Goal: Information Seeking & Learning: Learn about a topic

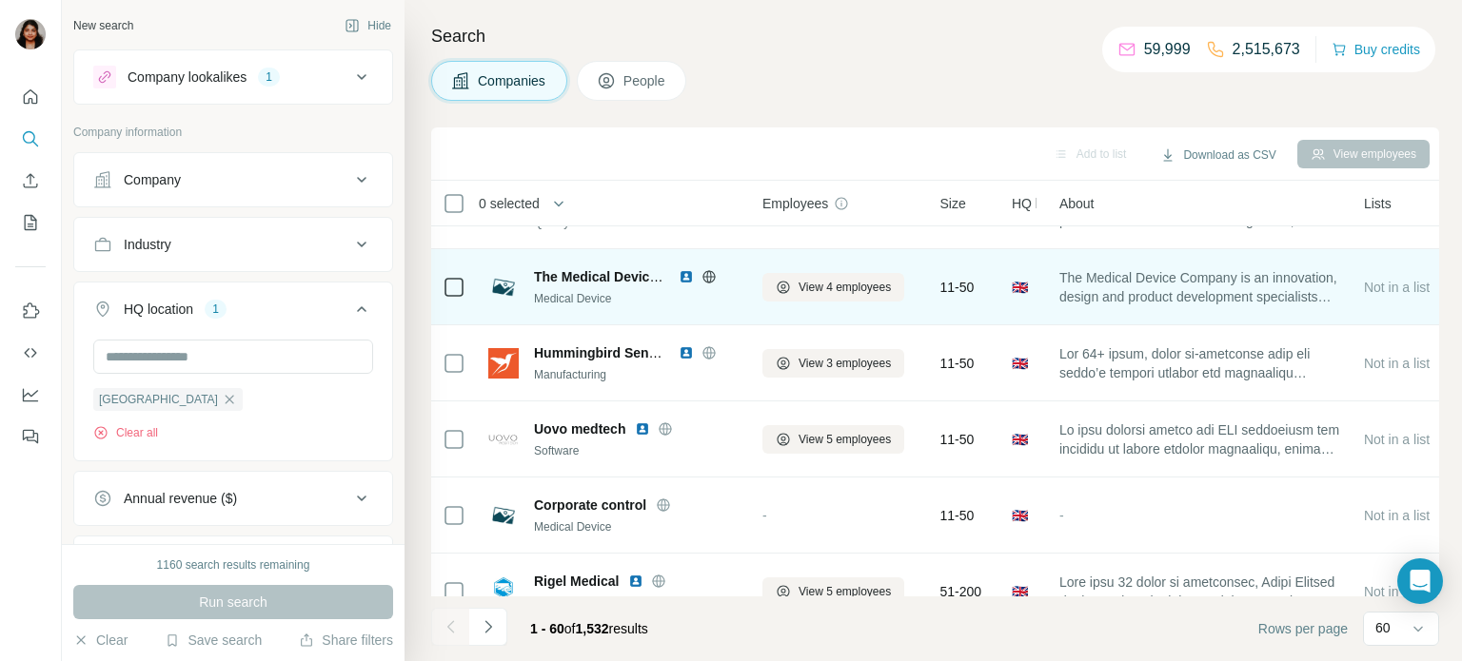
scroll to position [2341, 0]
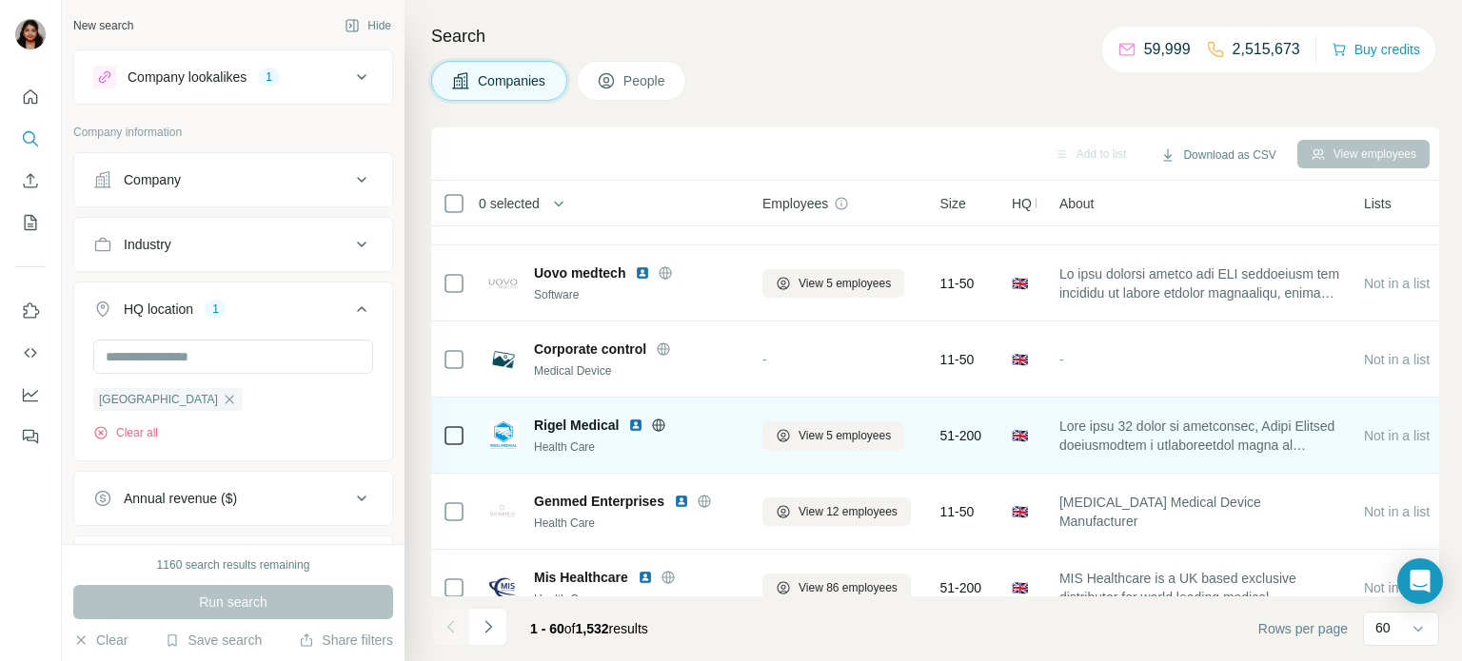
click at [656, 424] on icon at bounding box center [659, 424] width 12 height 1
click at [652, 426] on icon at bounding box center [658, 425] width 15 height 15
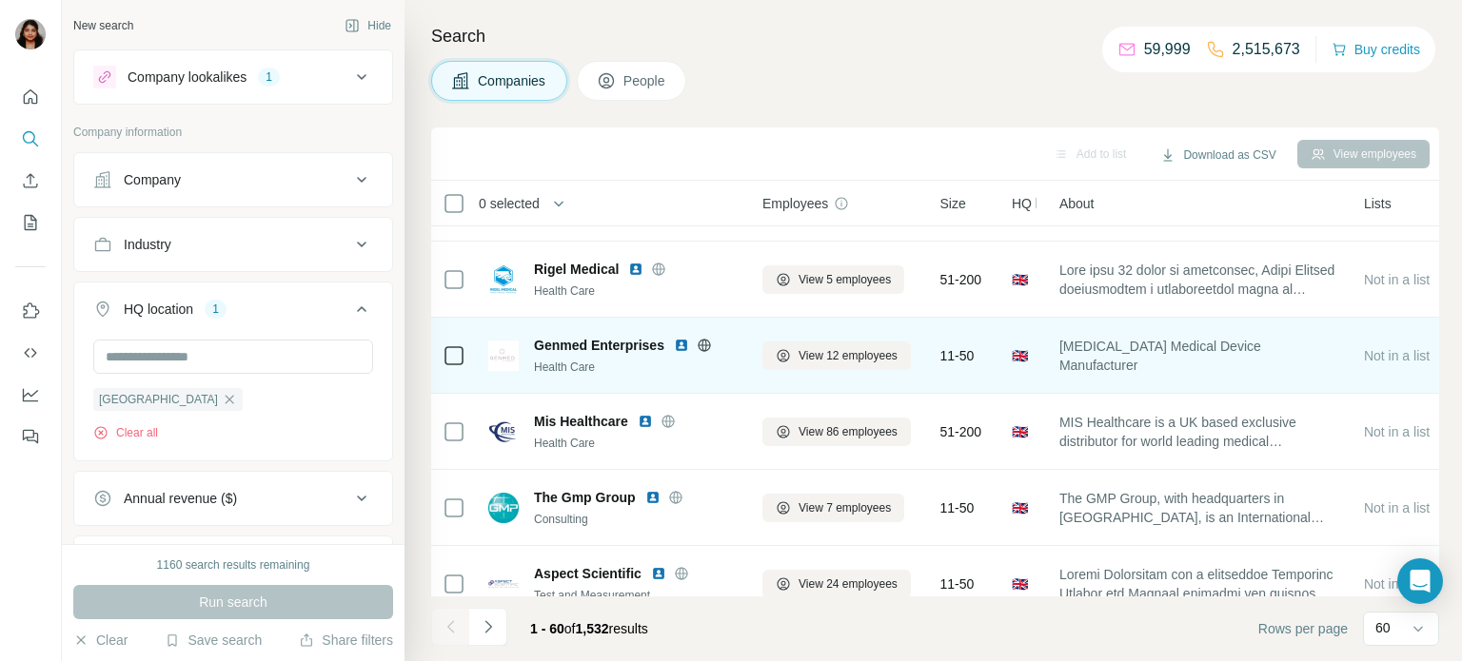
scroll to position [2654, 0]
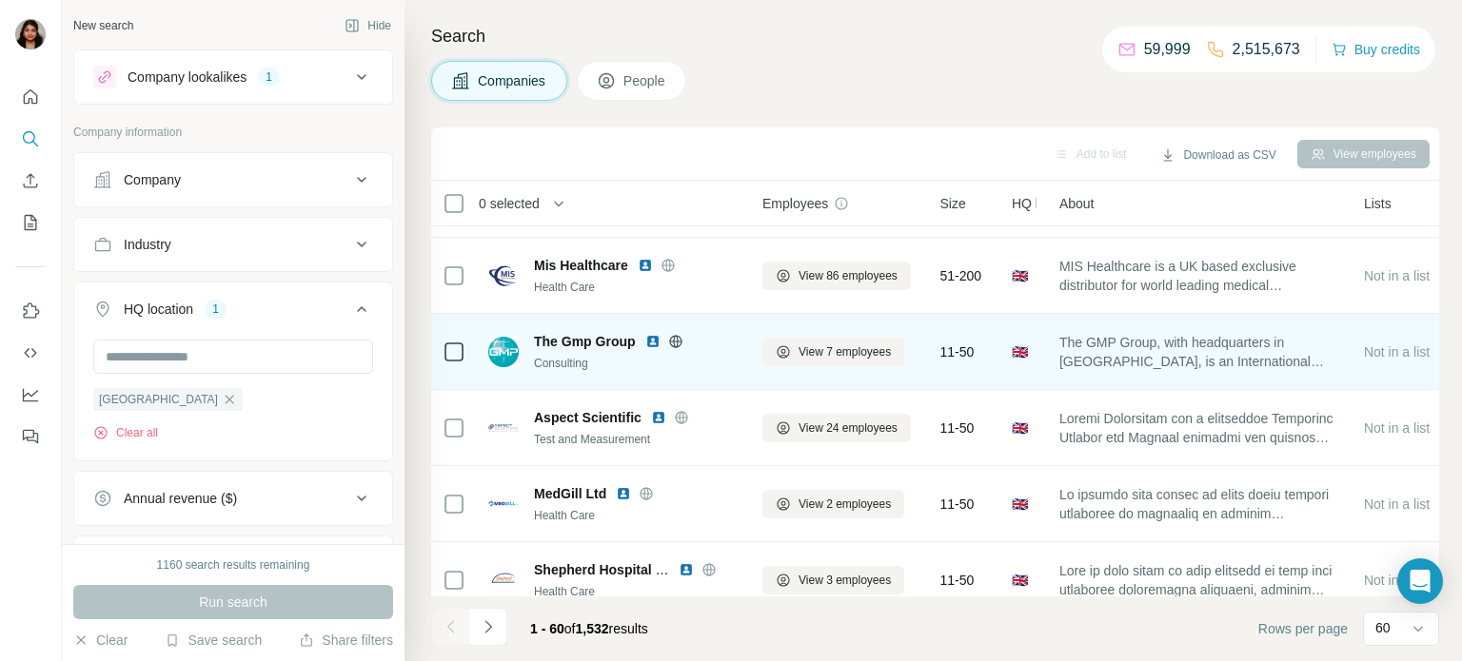
click at [677, 342] on icon at bounding box center [675, 341] width 5 height 12
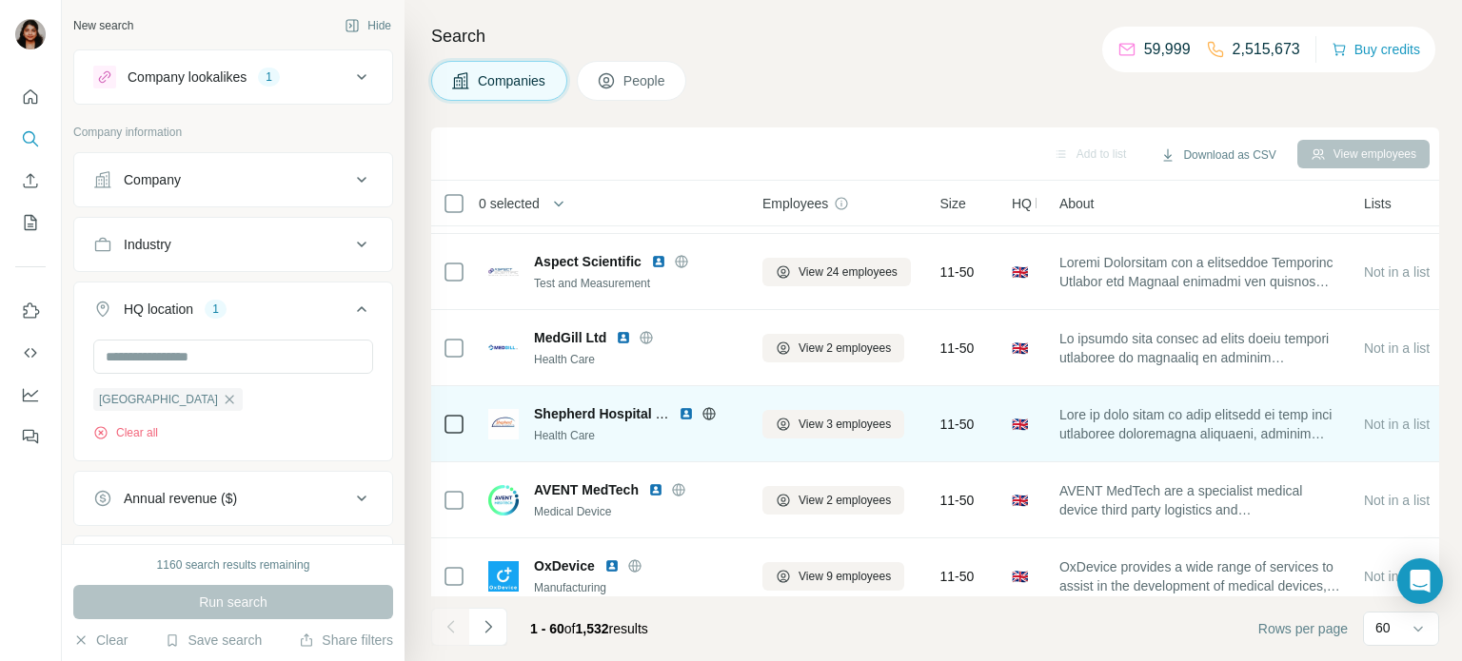
scroll to position [2966, 0]
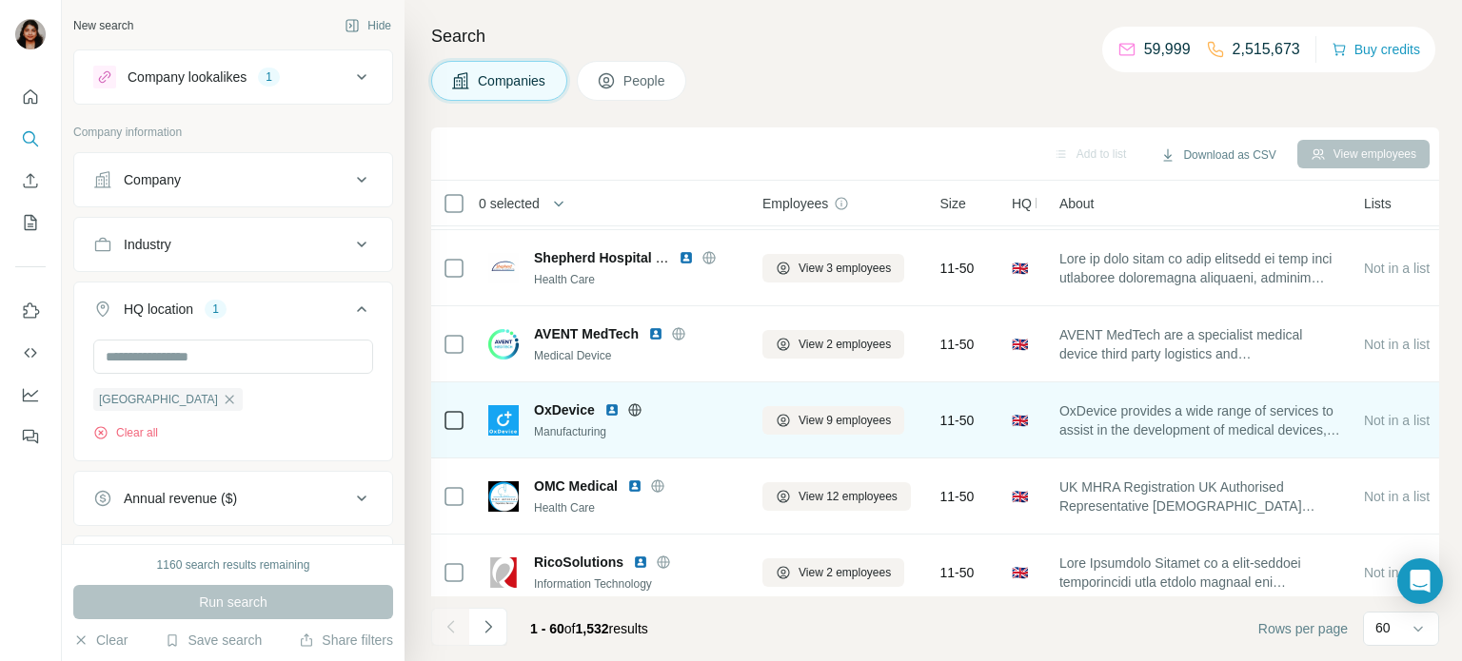
click at [629, 411] on icon at bounding box center [634, 410] width 12 height 12
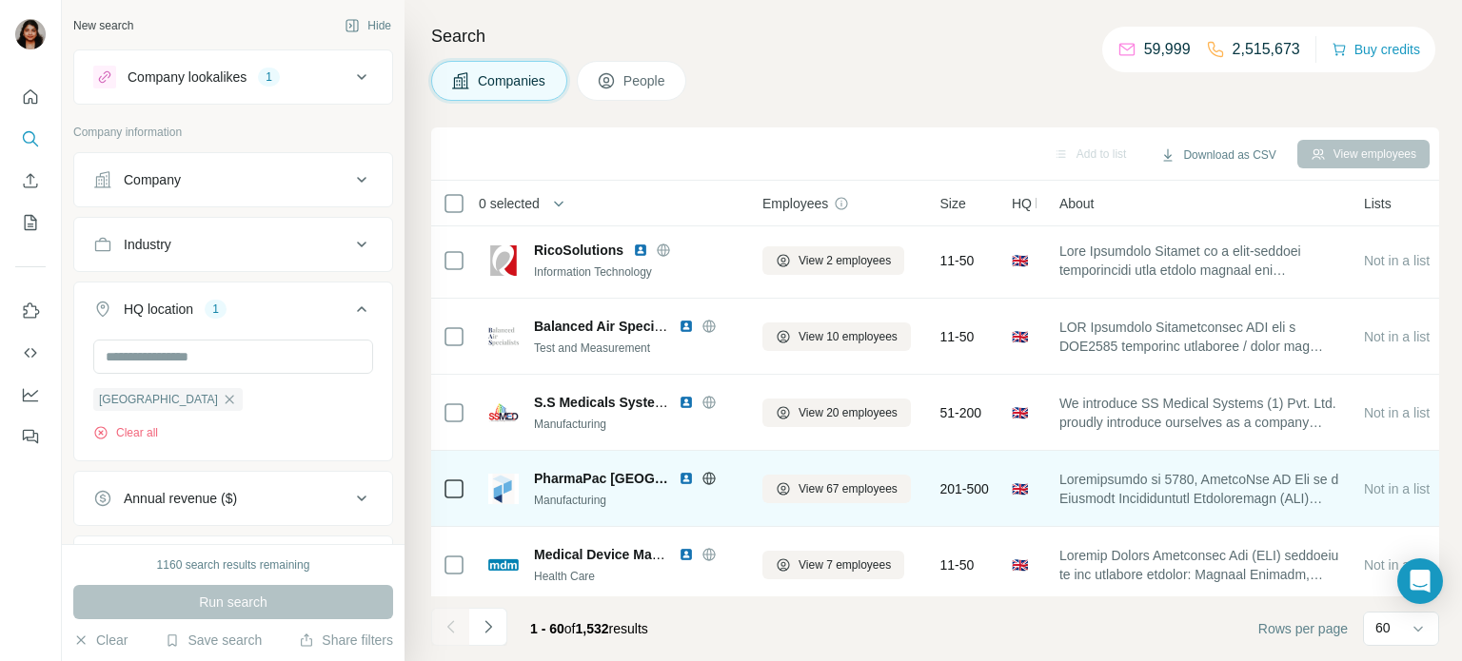
scroll to position [3434, 0]
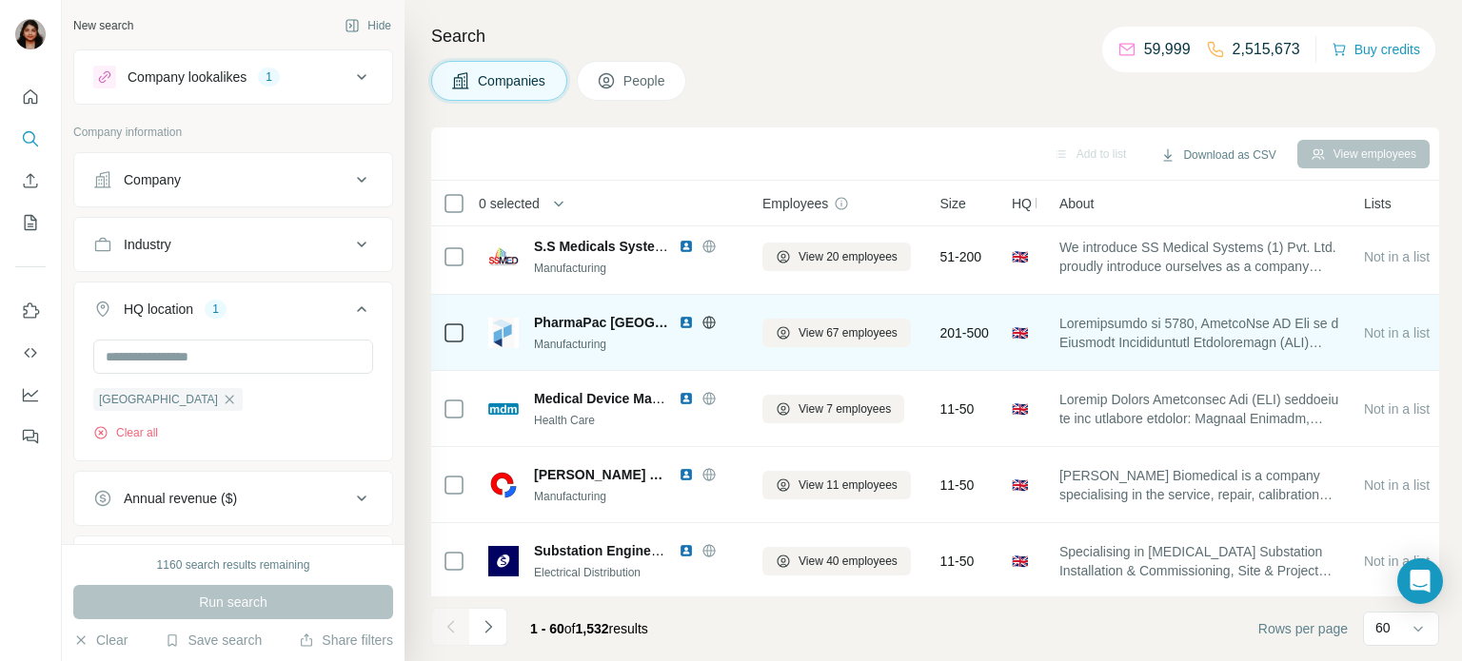
click at [701, 322] on icon at bounding box center [708, 322] width 15 height 15
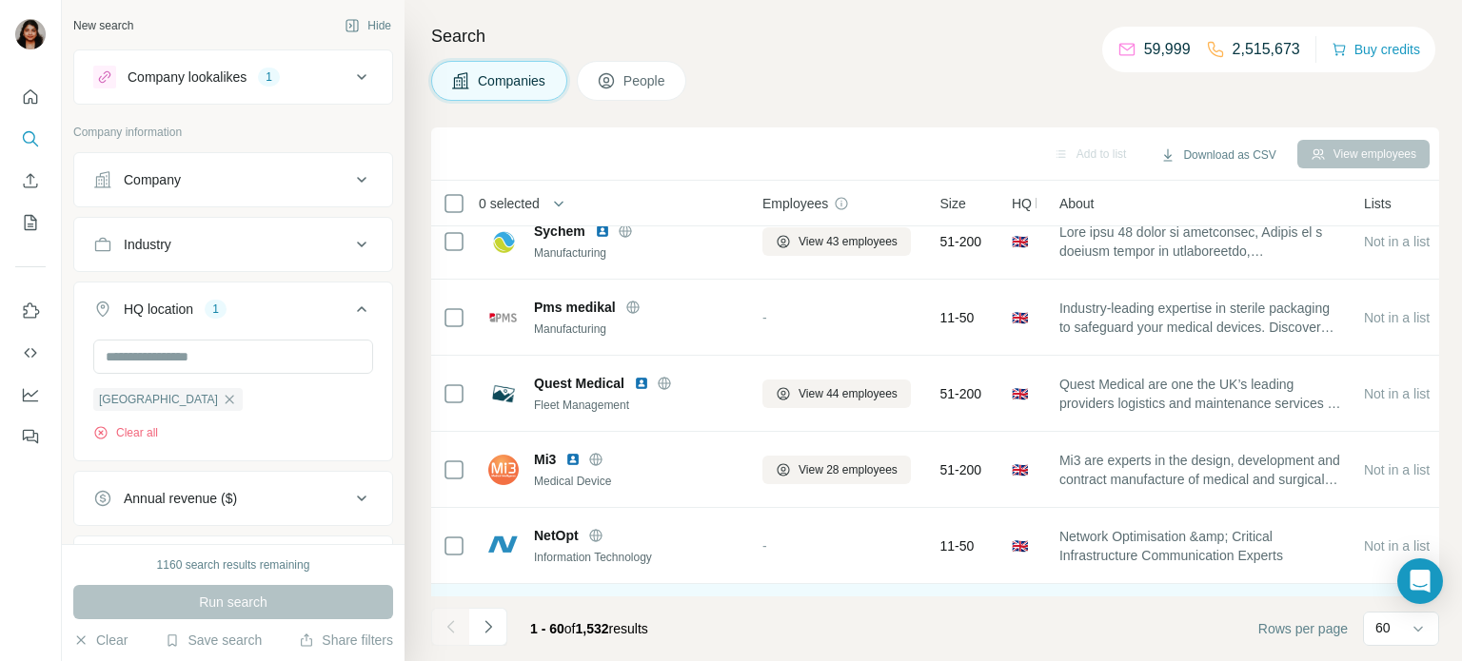
scroll to position [4197, 0]
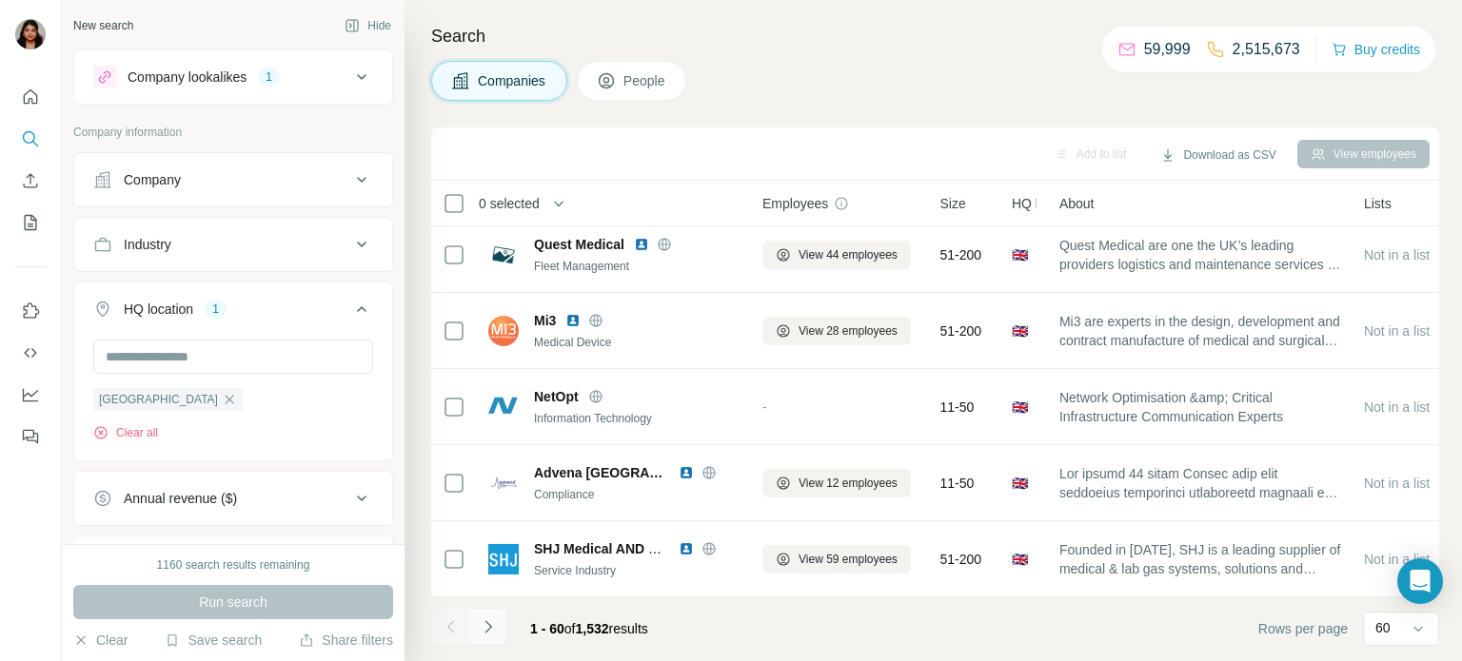
click at [488, 620] on icon "Navigate to next page" at bounding box center [488, 627] width 19 height 19
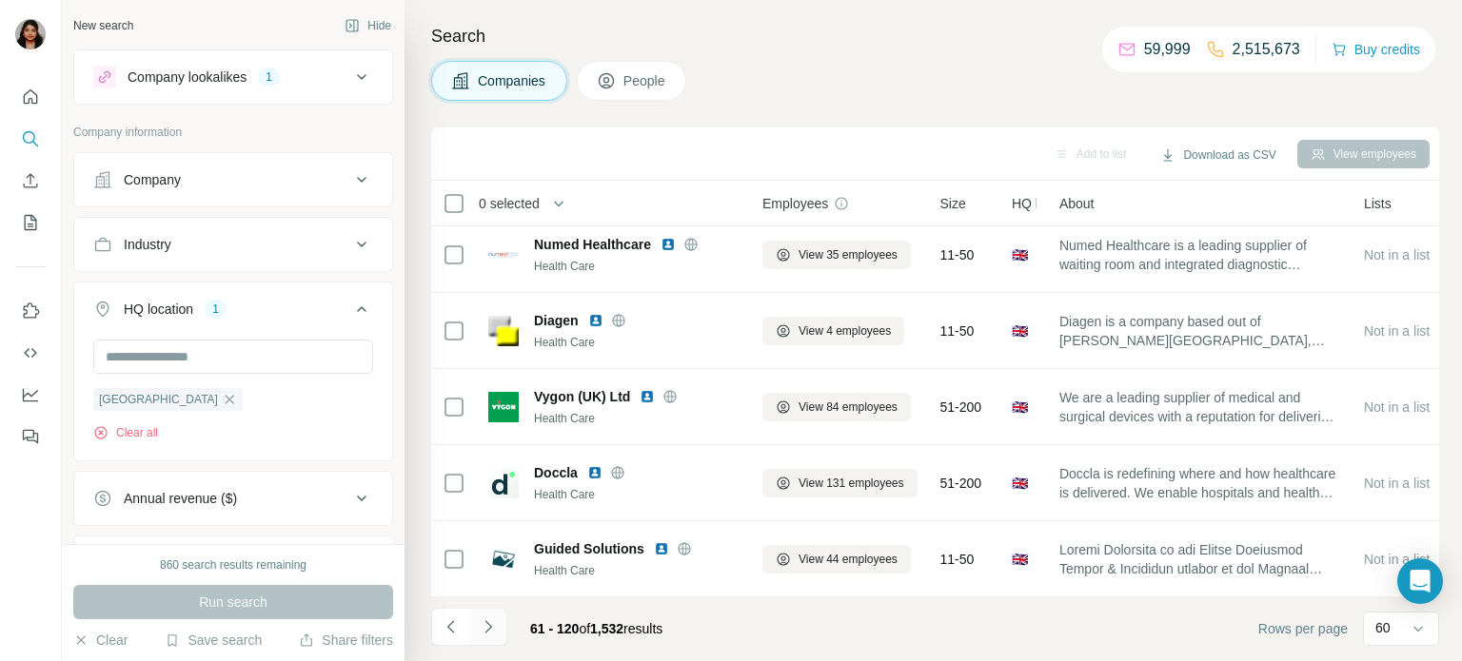
click at [489, 628] on icon "Navigate to next page" at bounding box center [487, 627] width 7 height 12
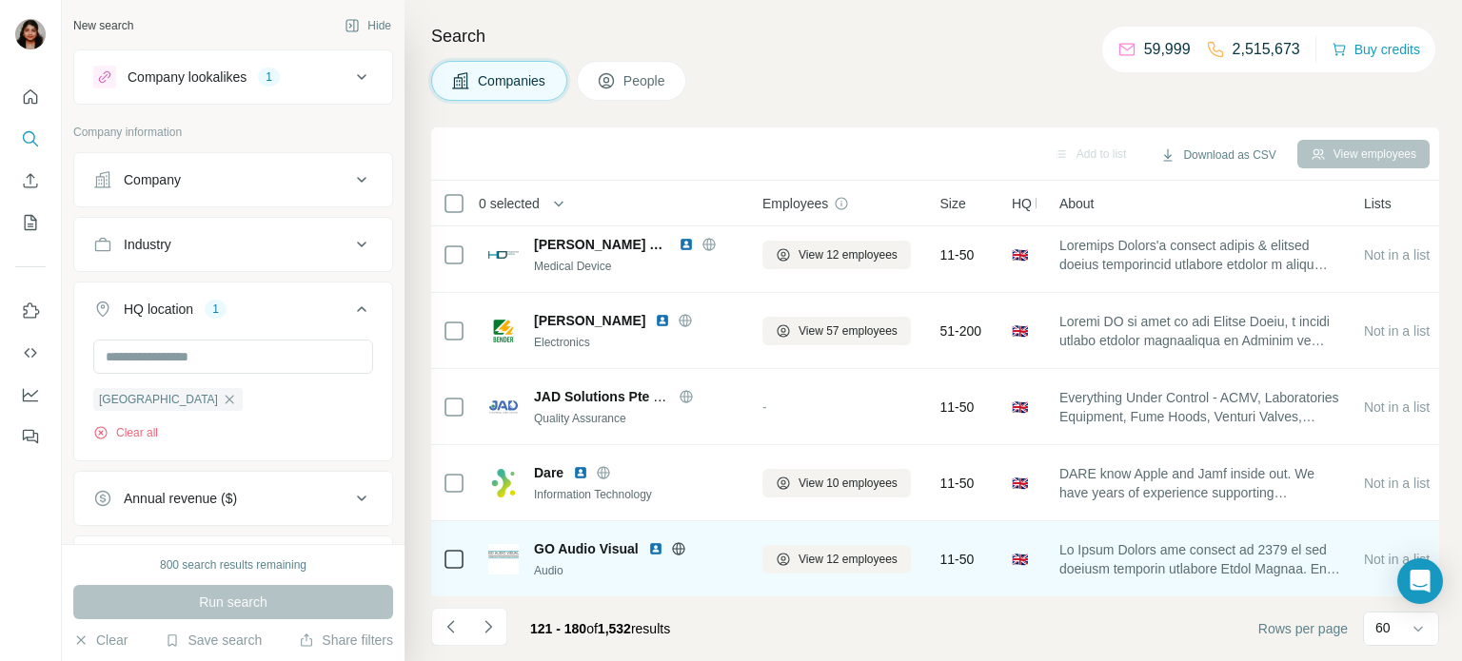
click at [671, 543] on icon at bounding box center [678, 549] width 15 height 15
click at [677, 542] on icon at bounding box center [678, 549] width 15 height 15
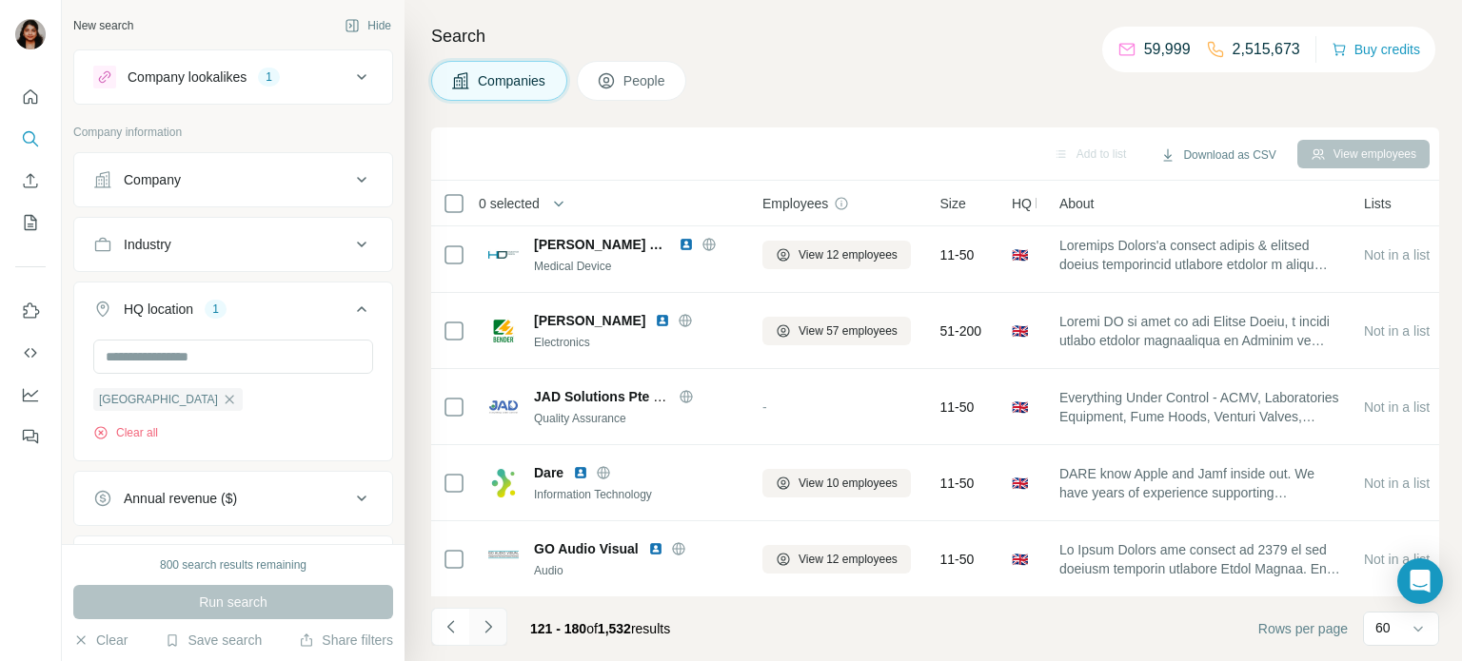
click at [490, 638] on button "Navigate to next page" at bounding box center [488, 627] width 38 height 38
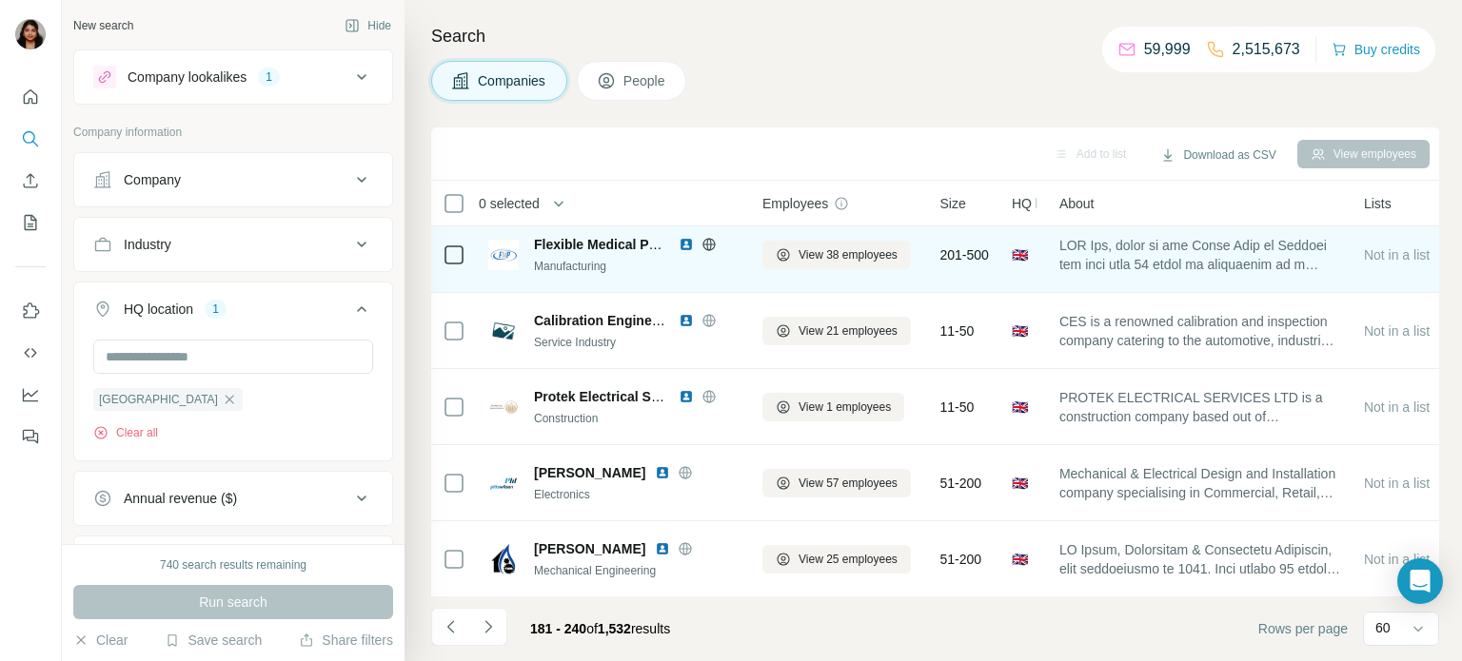
click at [708, 244] on icon at bounding box center [708, 244] width 15 height 15
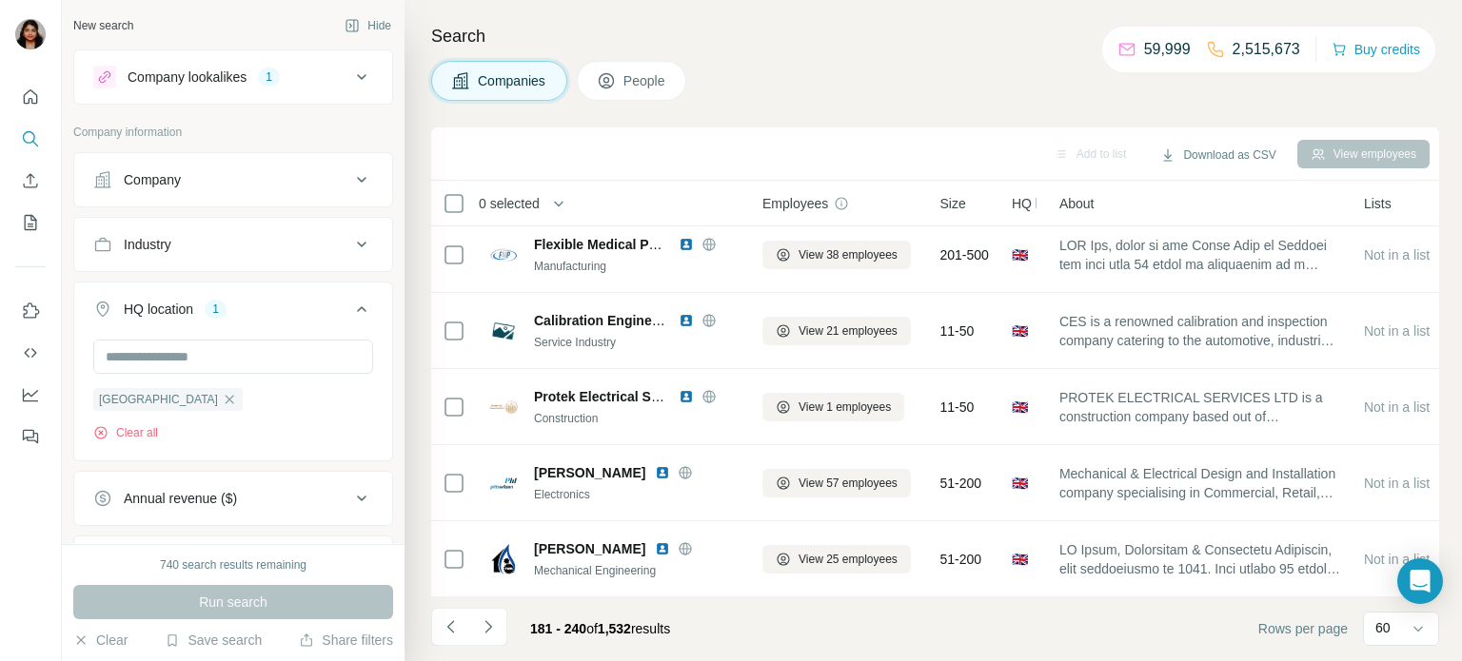
scroll to position [3729, 0]
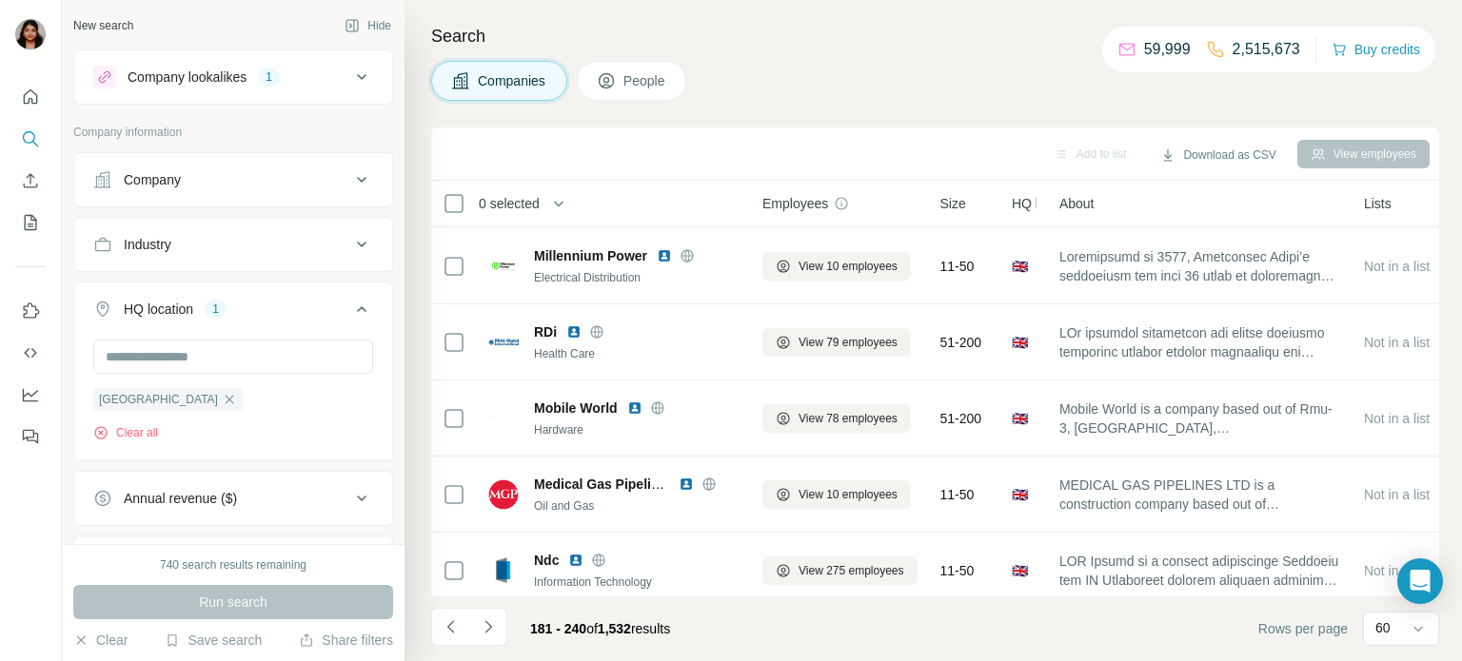
click at [354, 71] on icon at bounding box center [361, 77] width 23 height 23
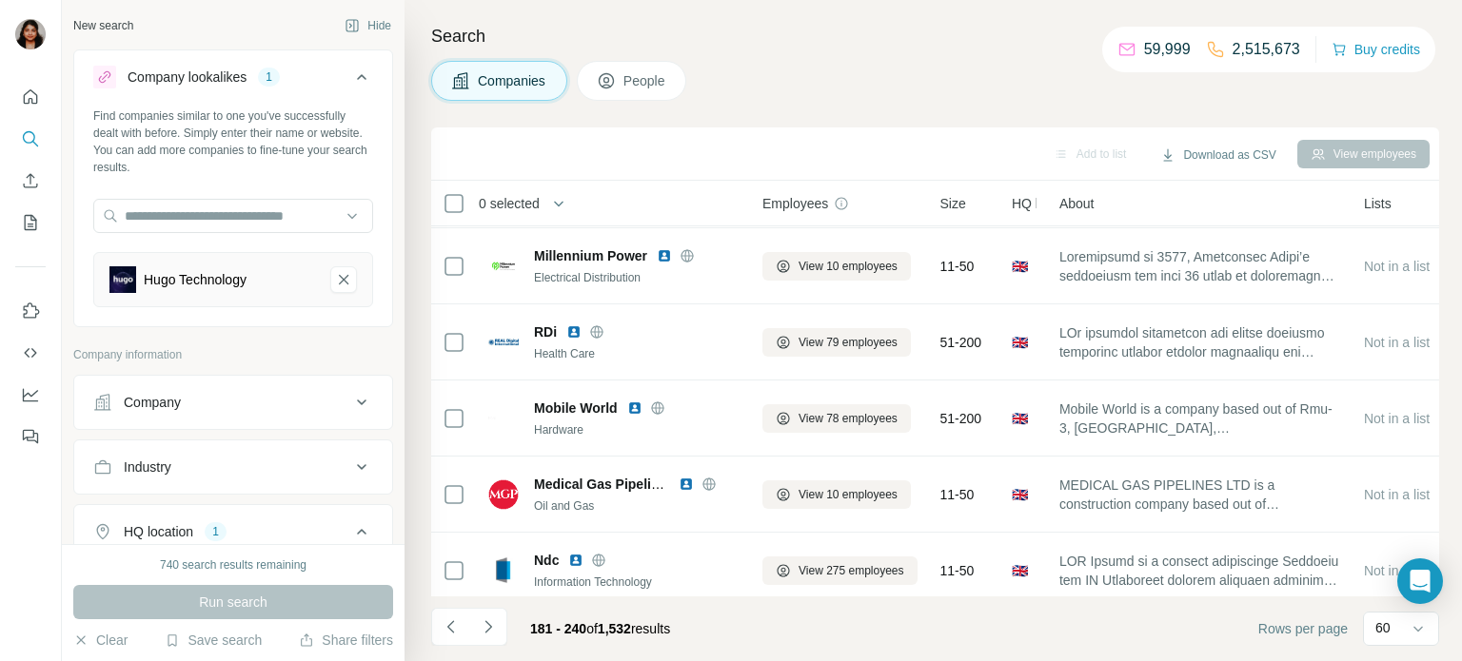
click at [361, 73] on icon at bounding box center [361, 77] width 23 height 23
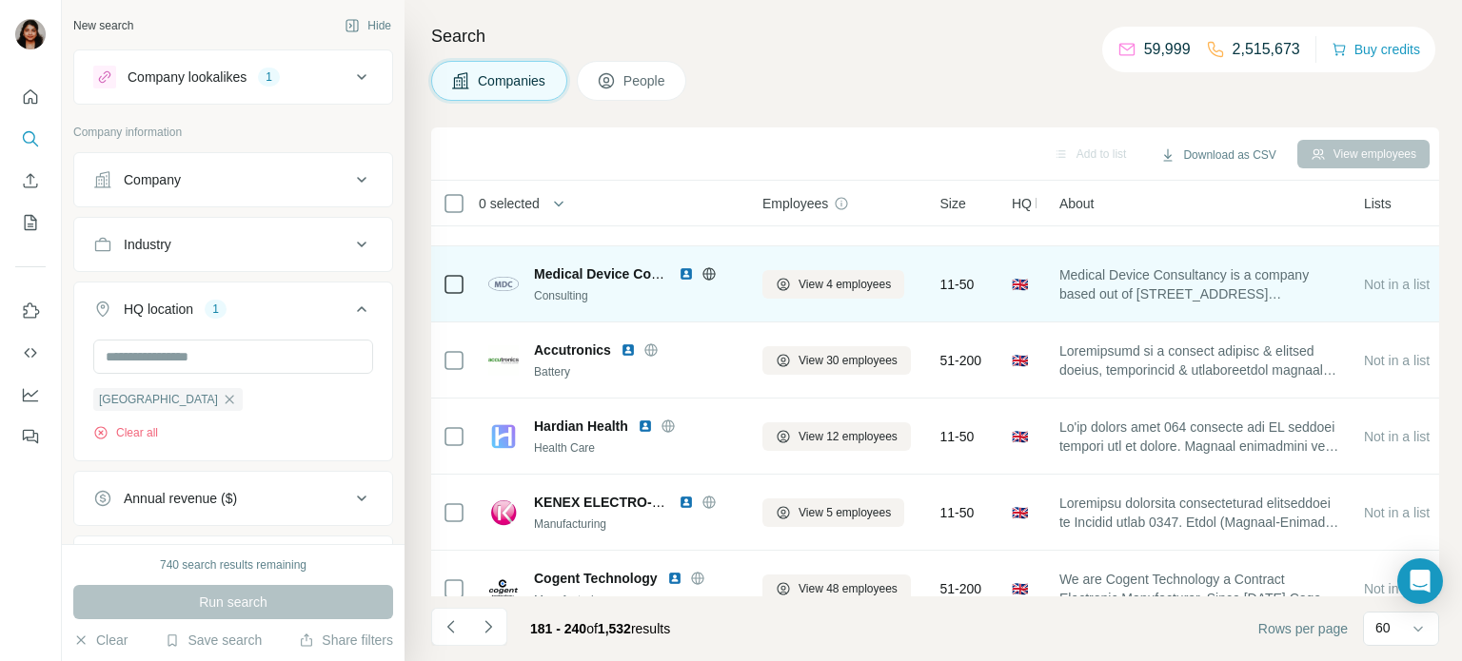
scroll to position [3261, 0]
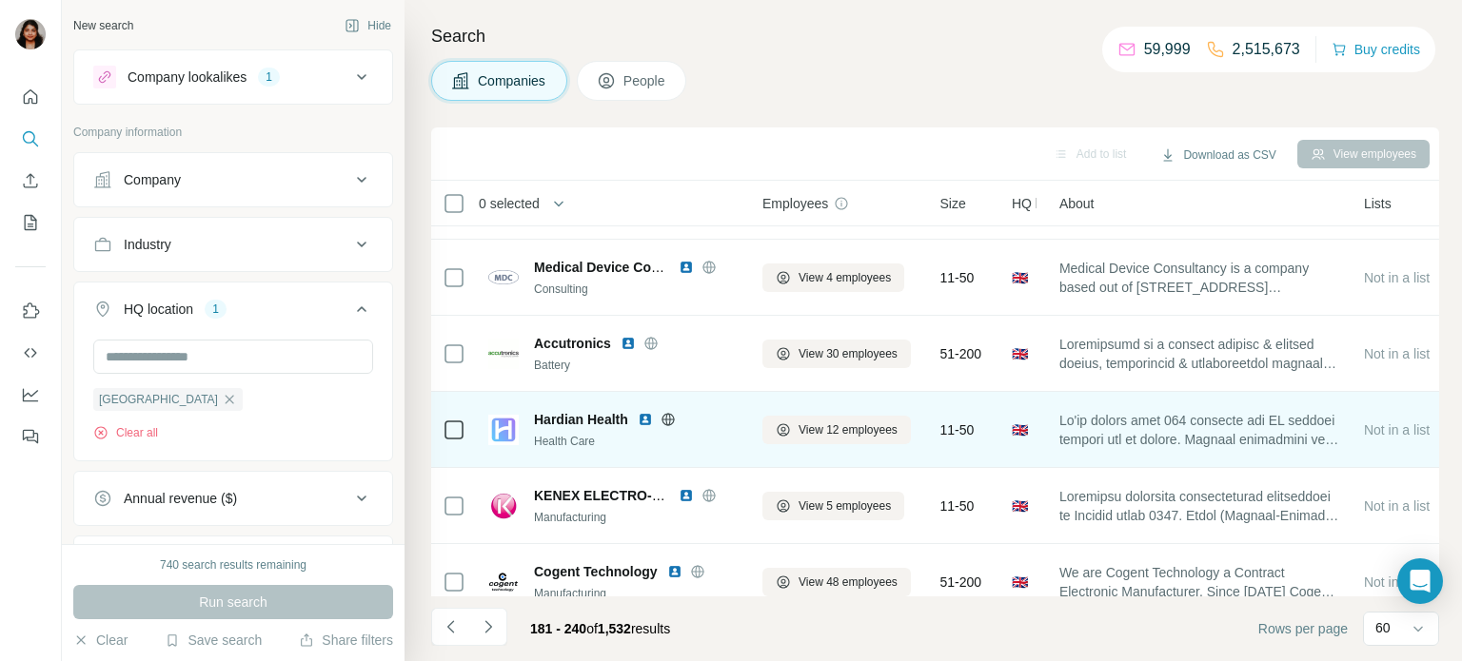
click at [671, 421] on icon at bounding box center [668, 419] width 15 height 15
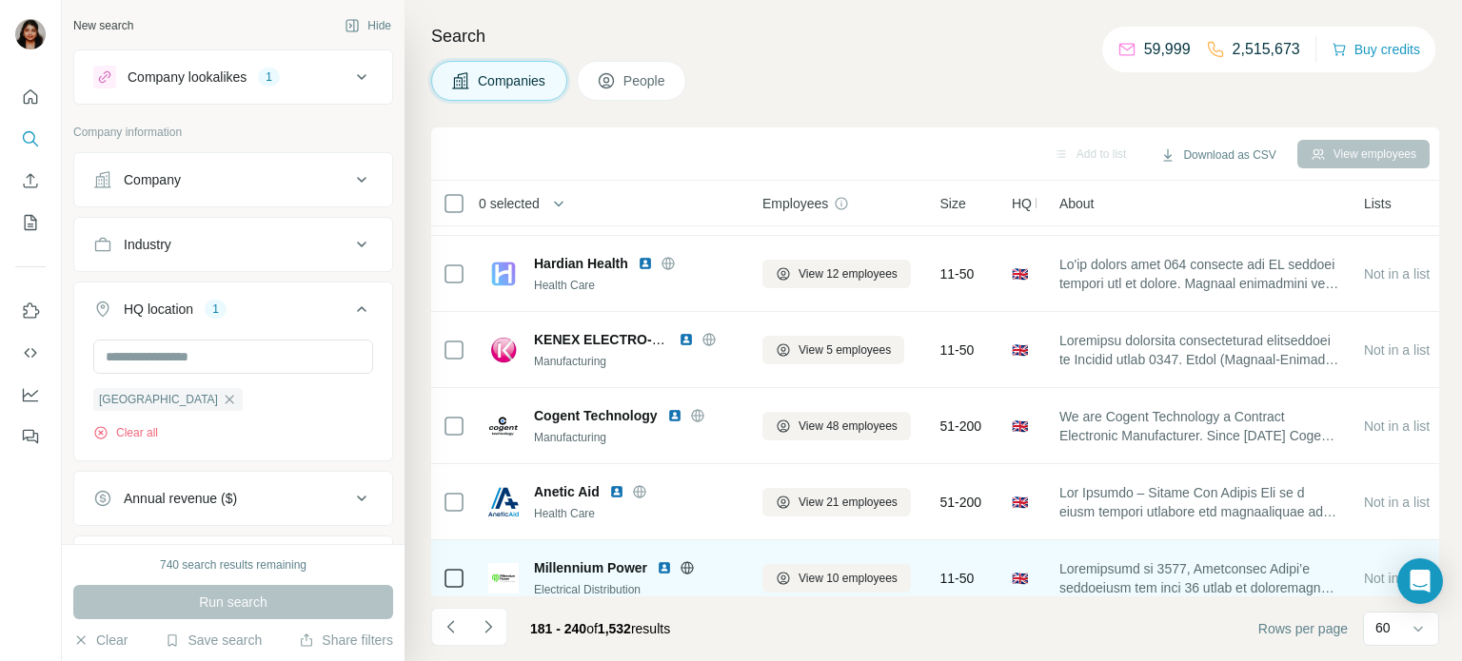
scroll to position [3573, 0]
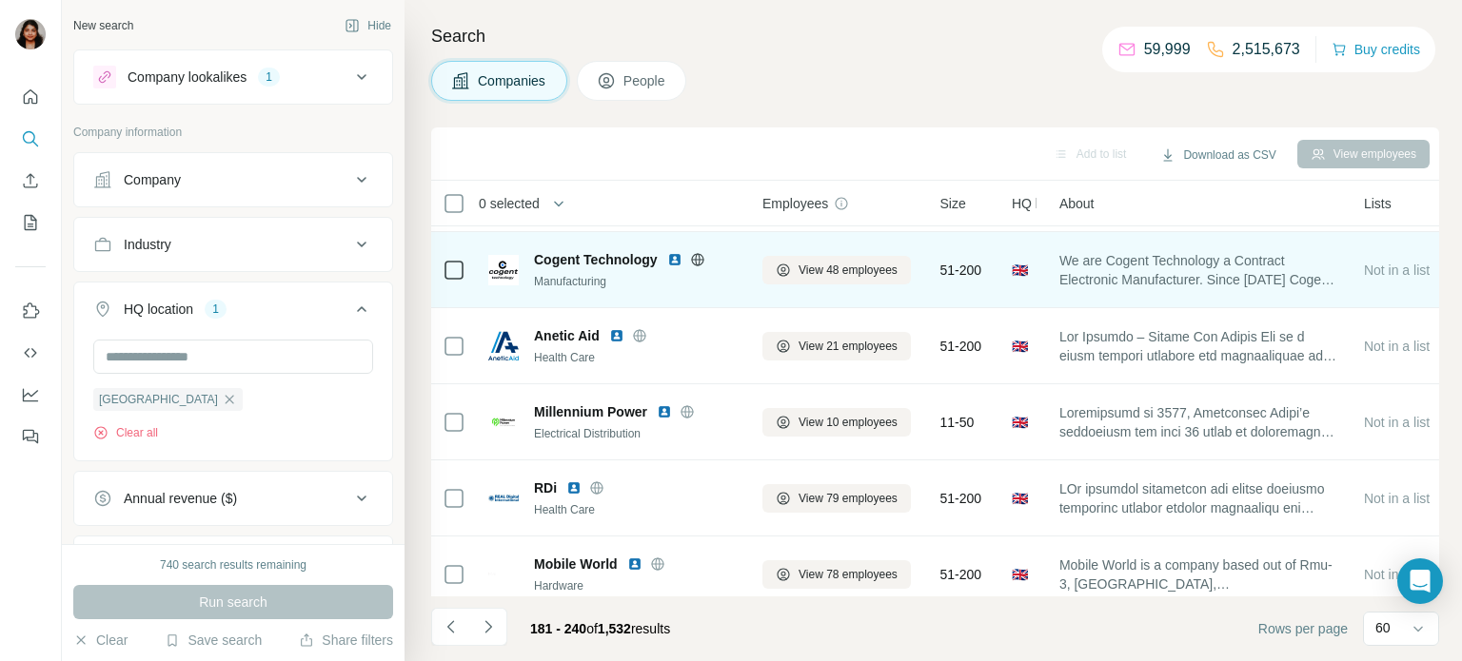
click at [700, 256] on icon at bounding box center [697, 259] width 5 height 12
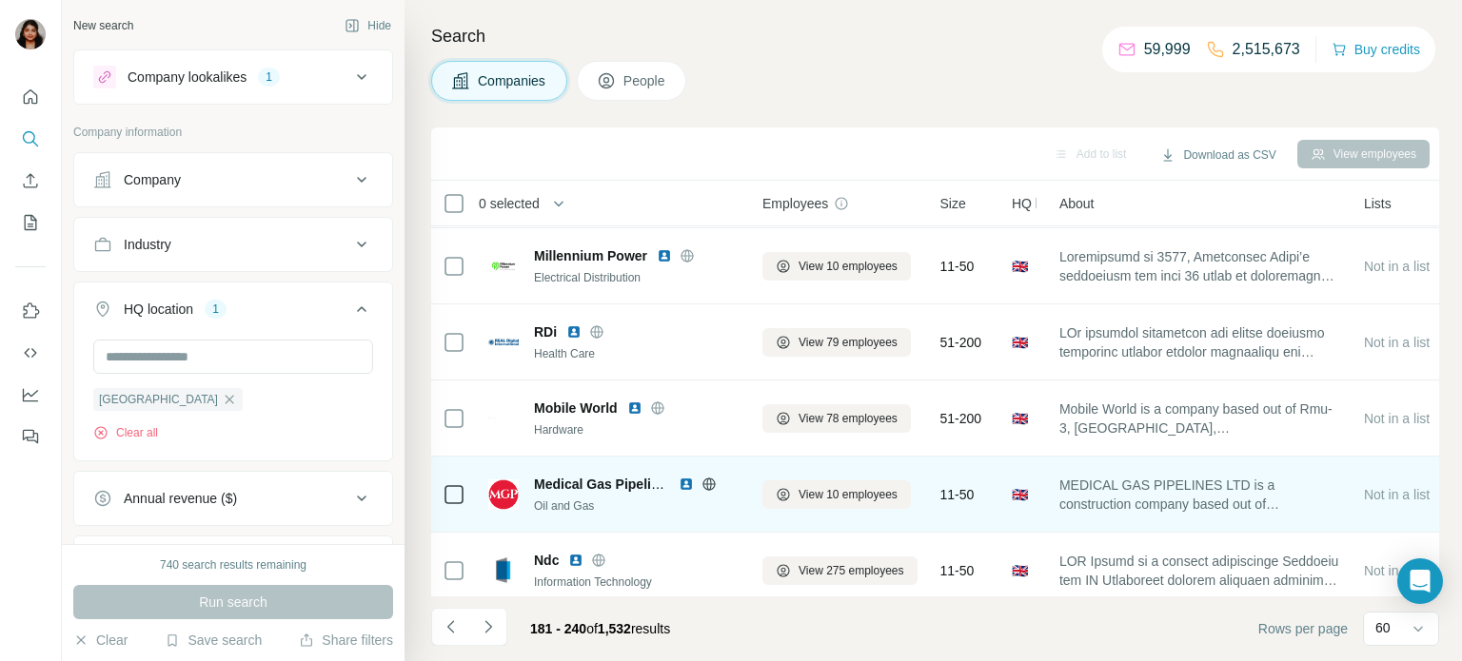
scroll to position [3885, 0]
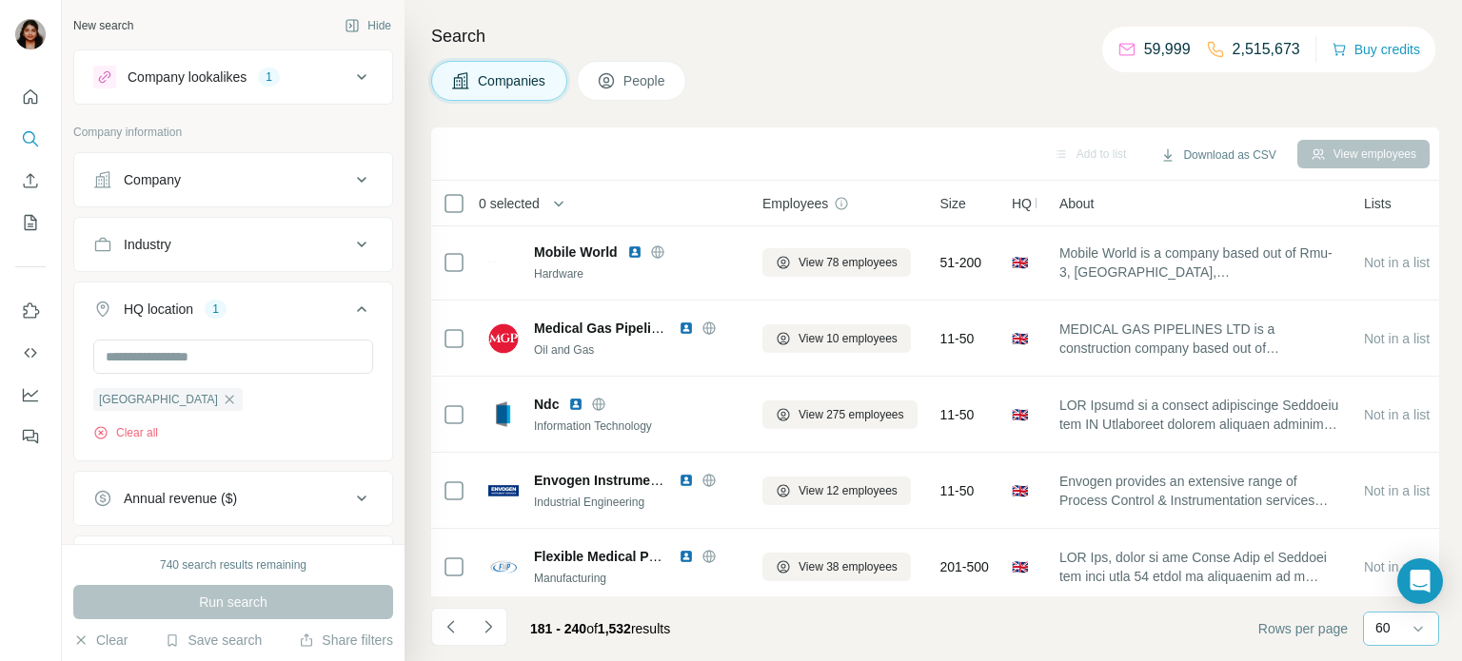
click at [1401, 638] on div "60" at bounding box center [1399, 629] width 48 height 32
click at [1166, 624] on footer "181 - 240 of 1,532 results Rows per page 60" at bounding box center [935, 629] width 1008 height 65
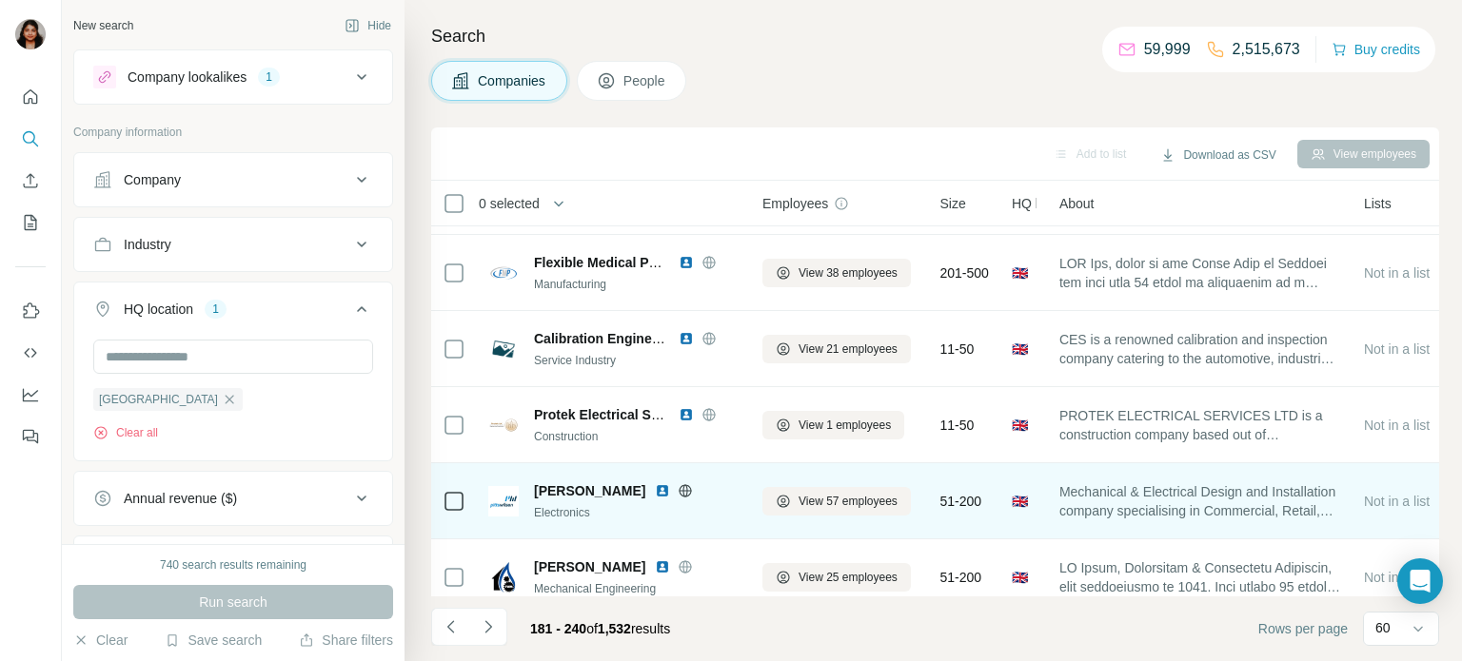
scroll to position [4197, 0]
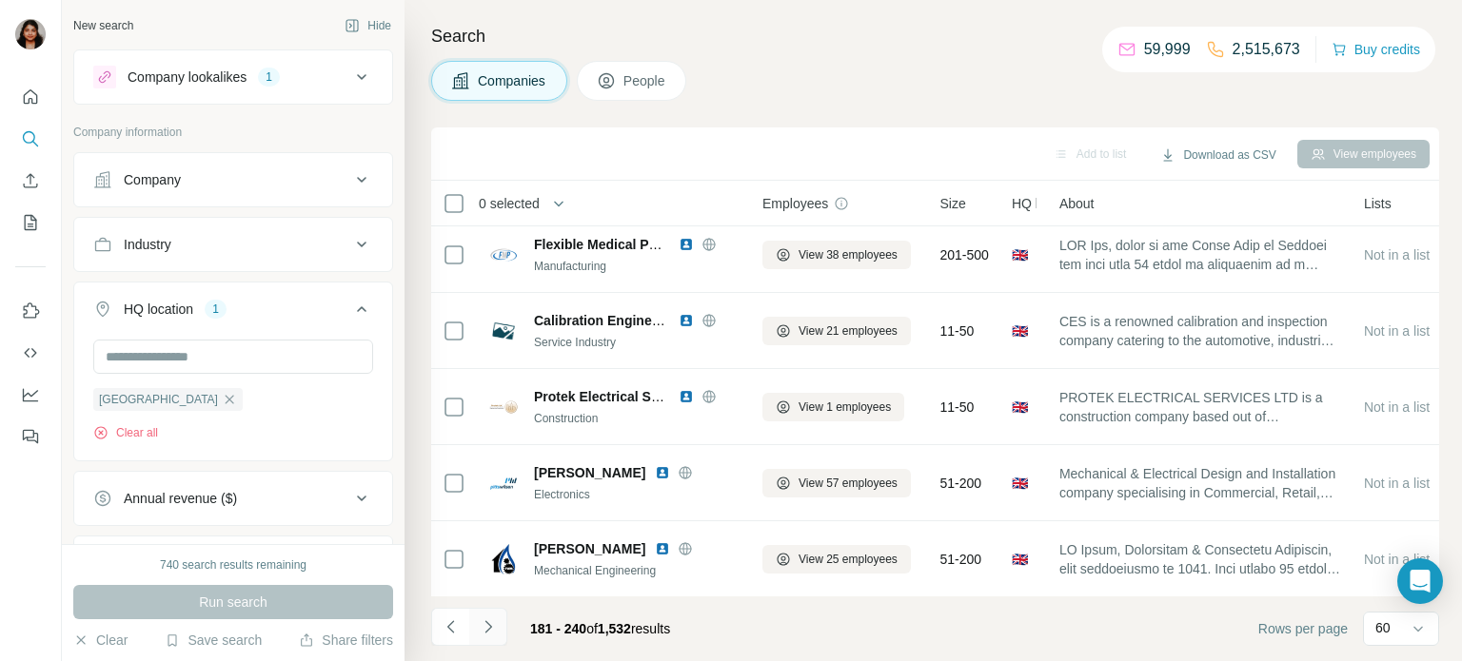
click at [487, 632] on icon "Navigate to next page" at bounding box center [488, 627] width 19 height 19
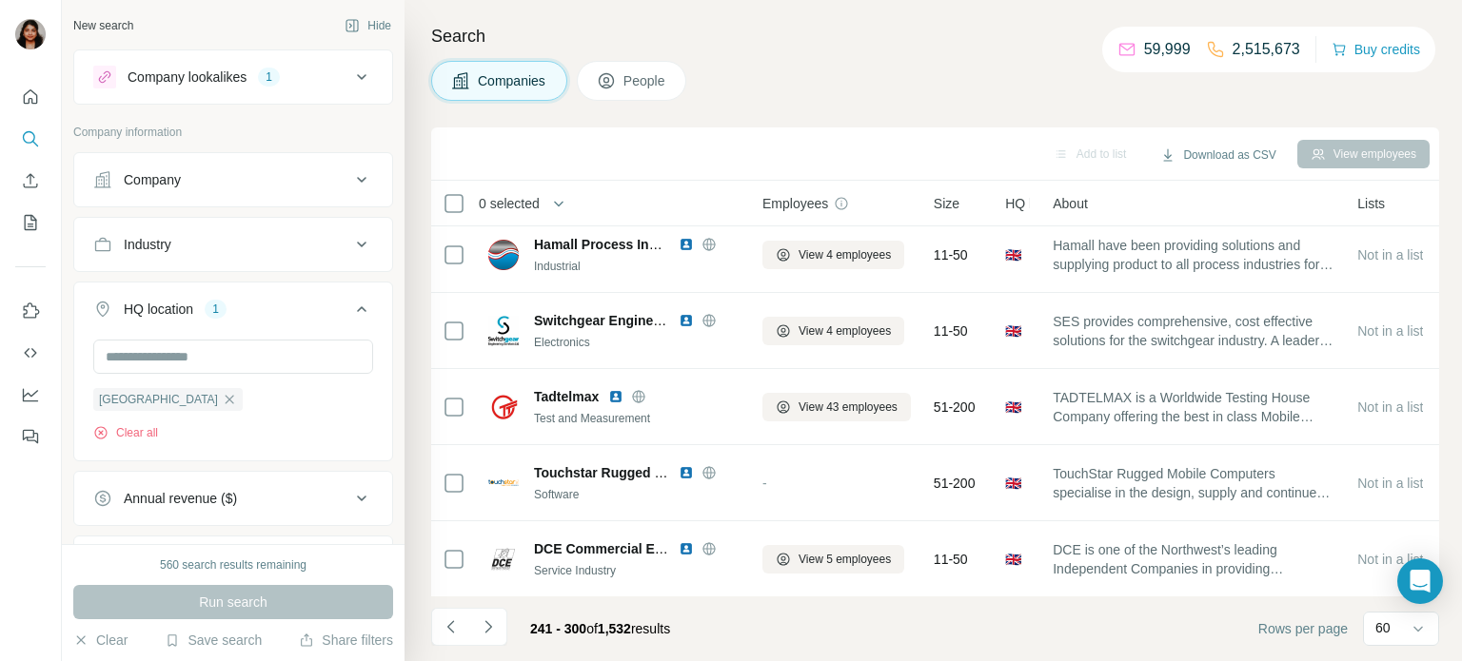
click at [350, 84] on icon at bounding box center [361, 77] width 23 height 23
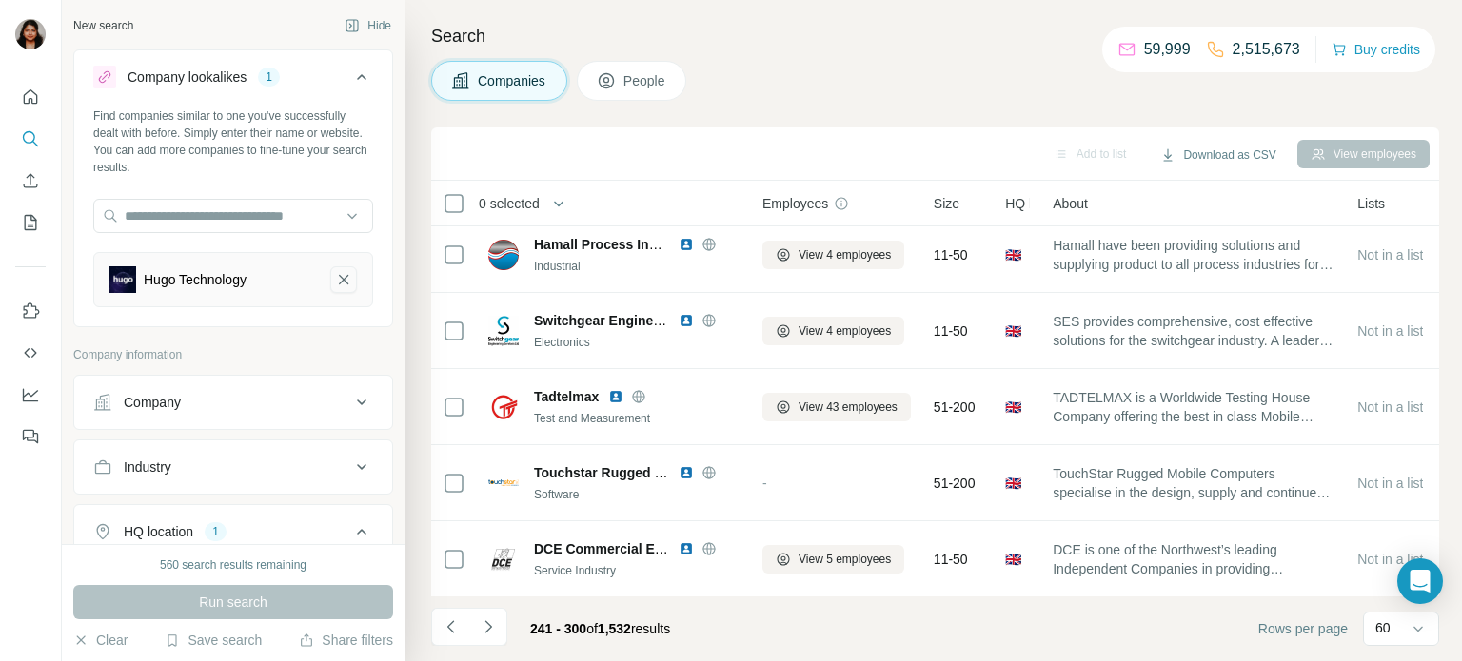
click at [339, 278] on icon "Hugo Technology-remove-button" at bounding box center [343, 279] width 17 height 19
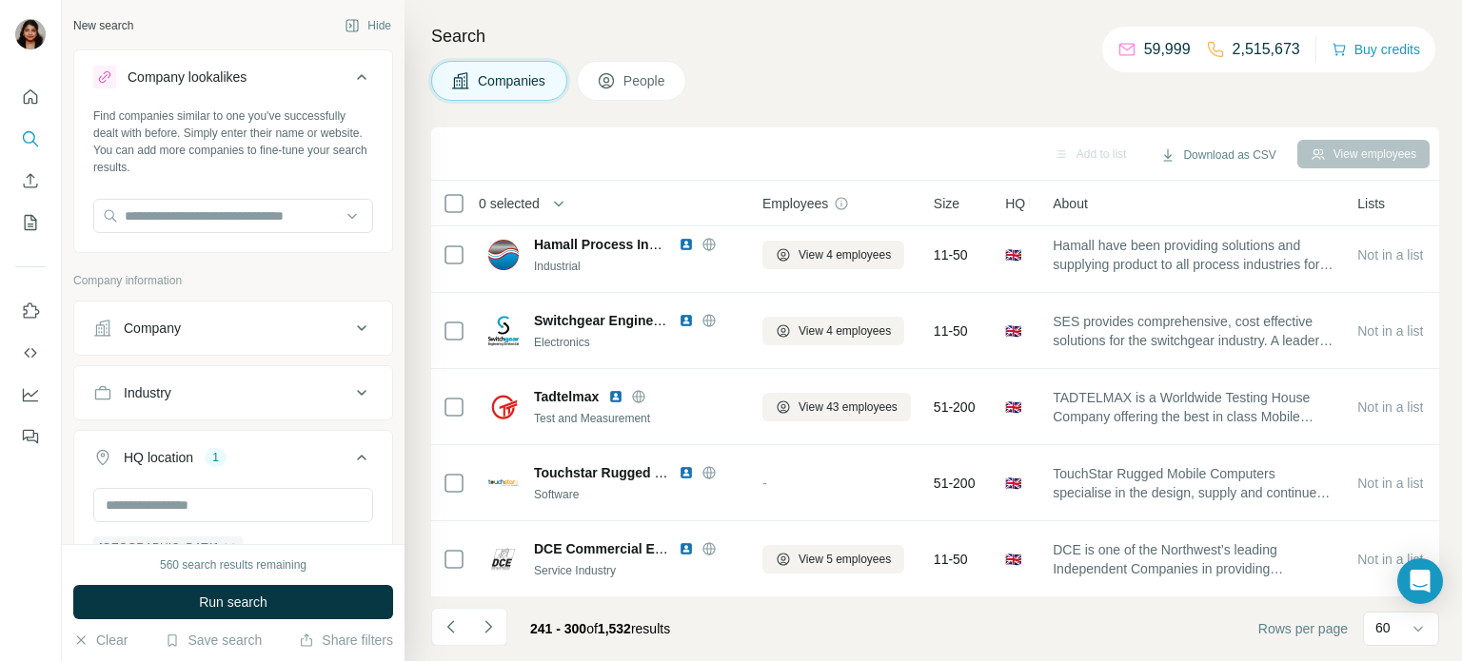
click at [360, 325] on icon at bounding box center [361, 328] width 23 height 23
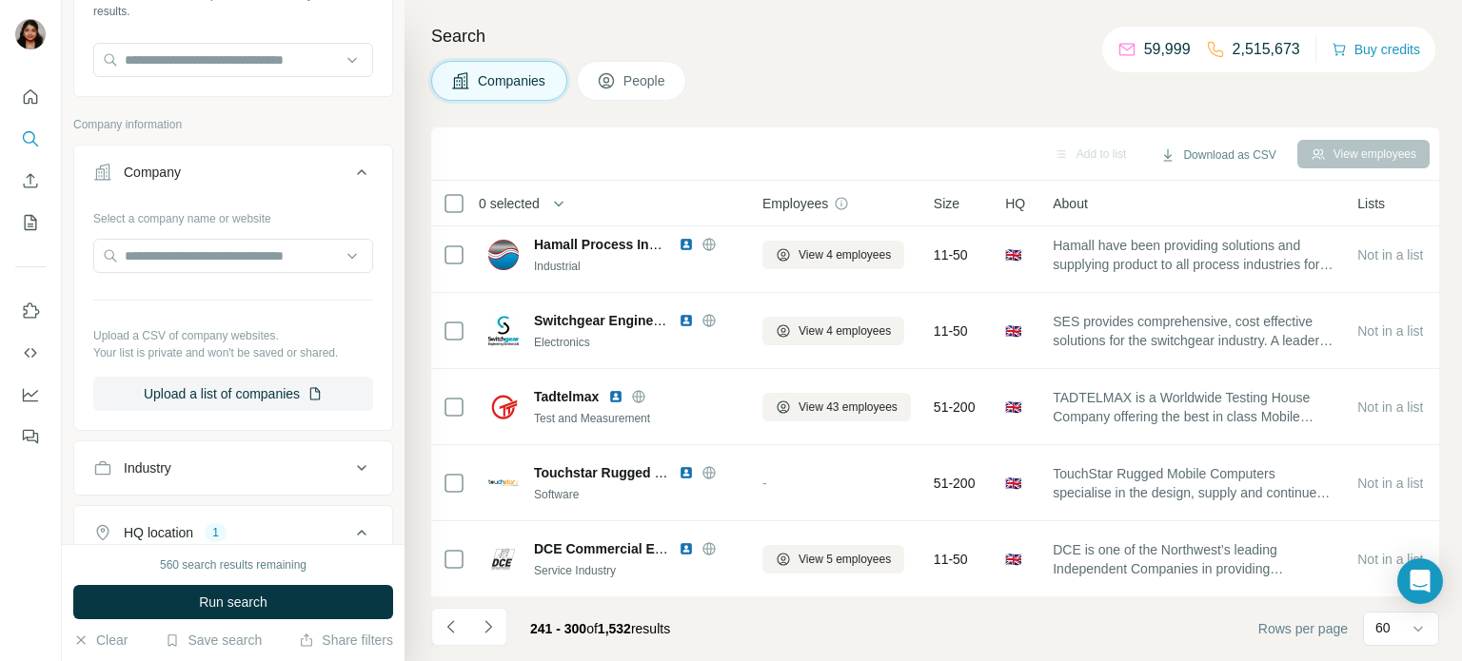
scroll to position [312, 0]
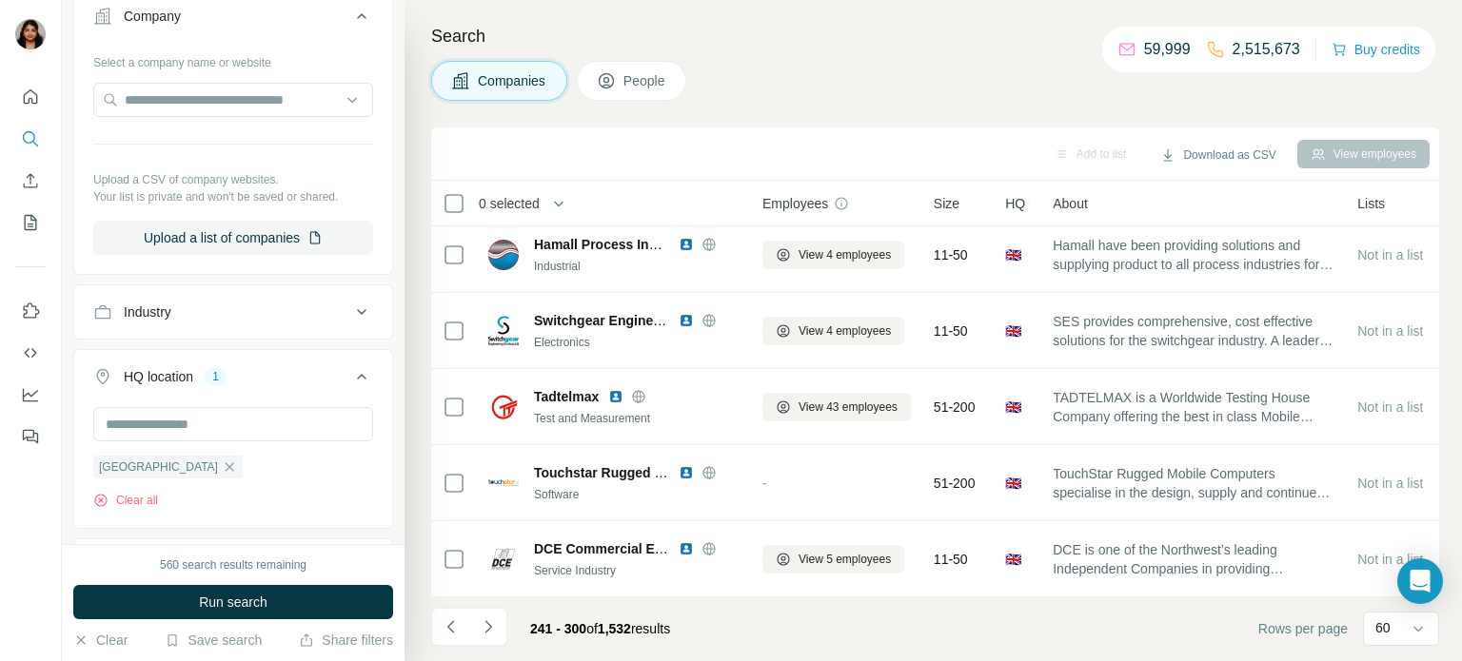
click at [352, 312] on icon at bounding box center [361, 312] width 23 height 23
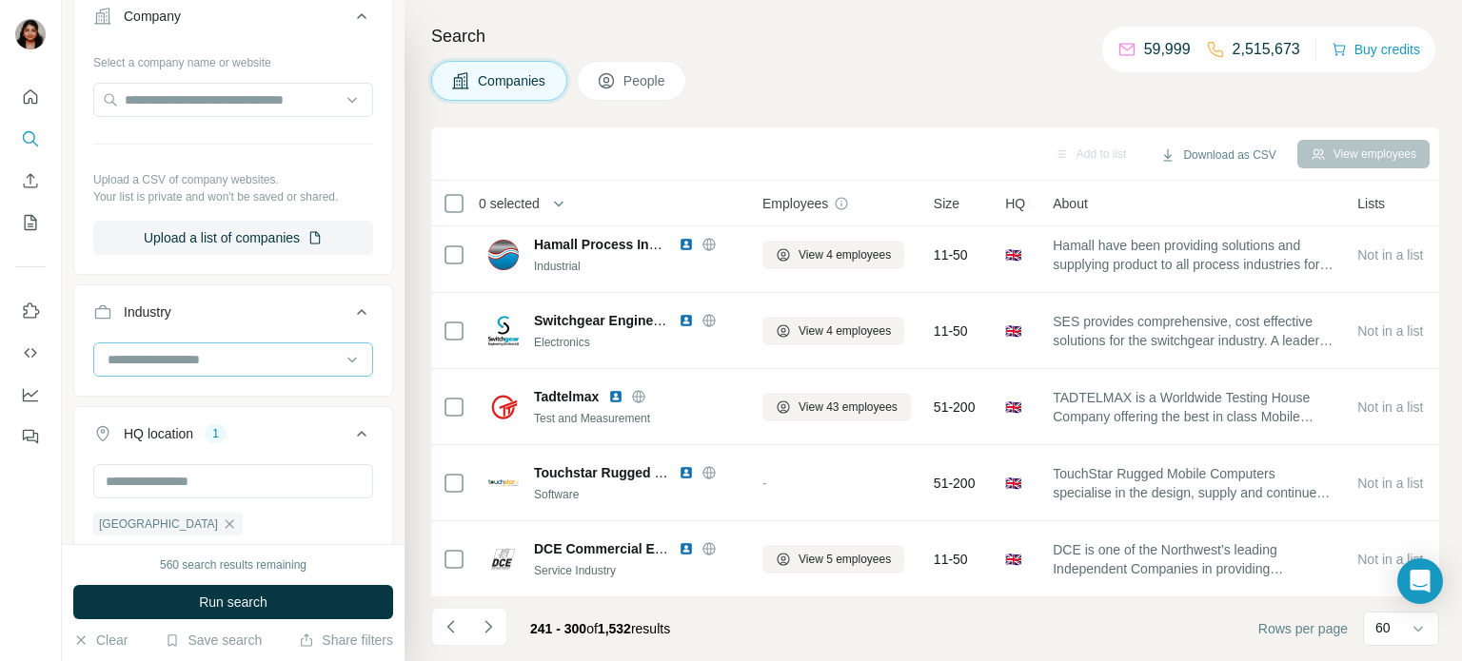
click at [261, 364] on input at bounding box center [223, 359] width 235 height 21
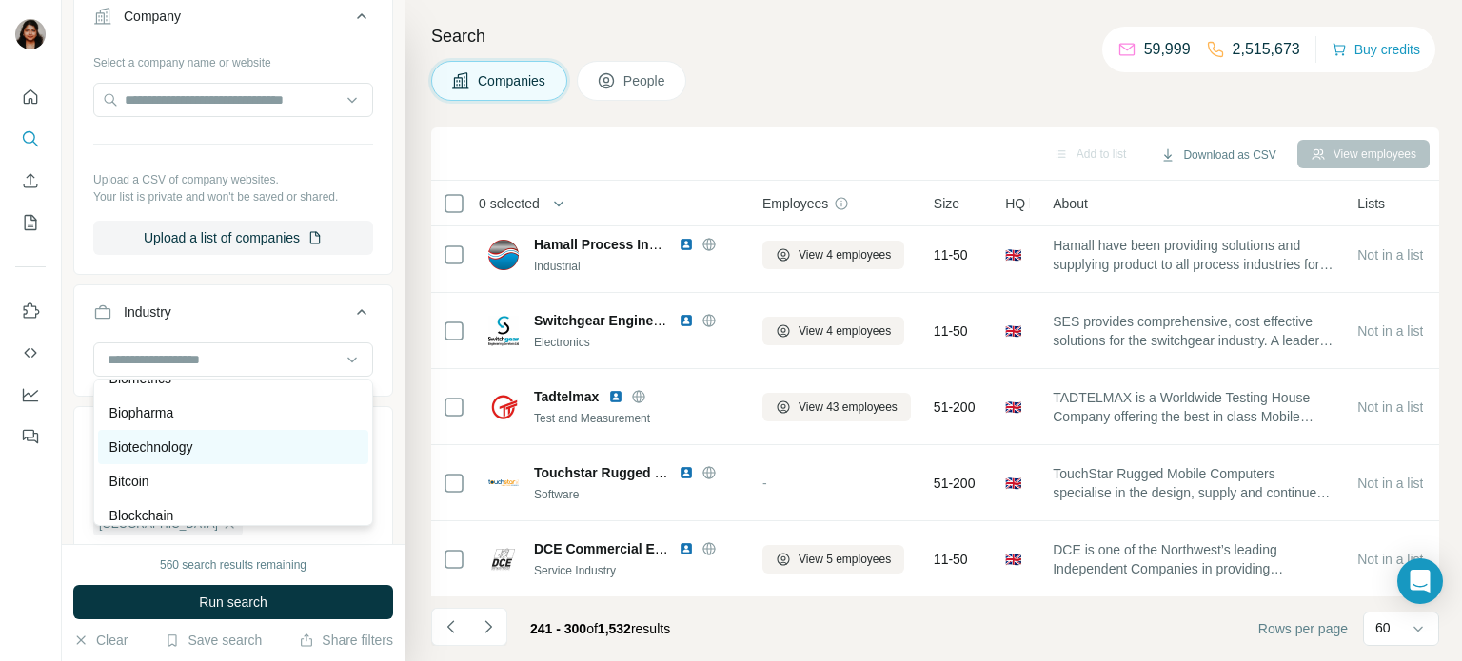
click at [234, 454] on div "Biotechnology" at bounding box center [232, 447] width 247 height 19
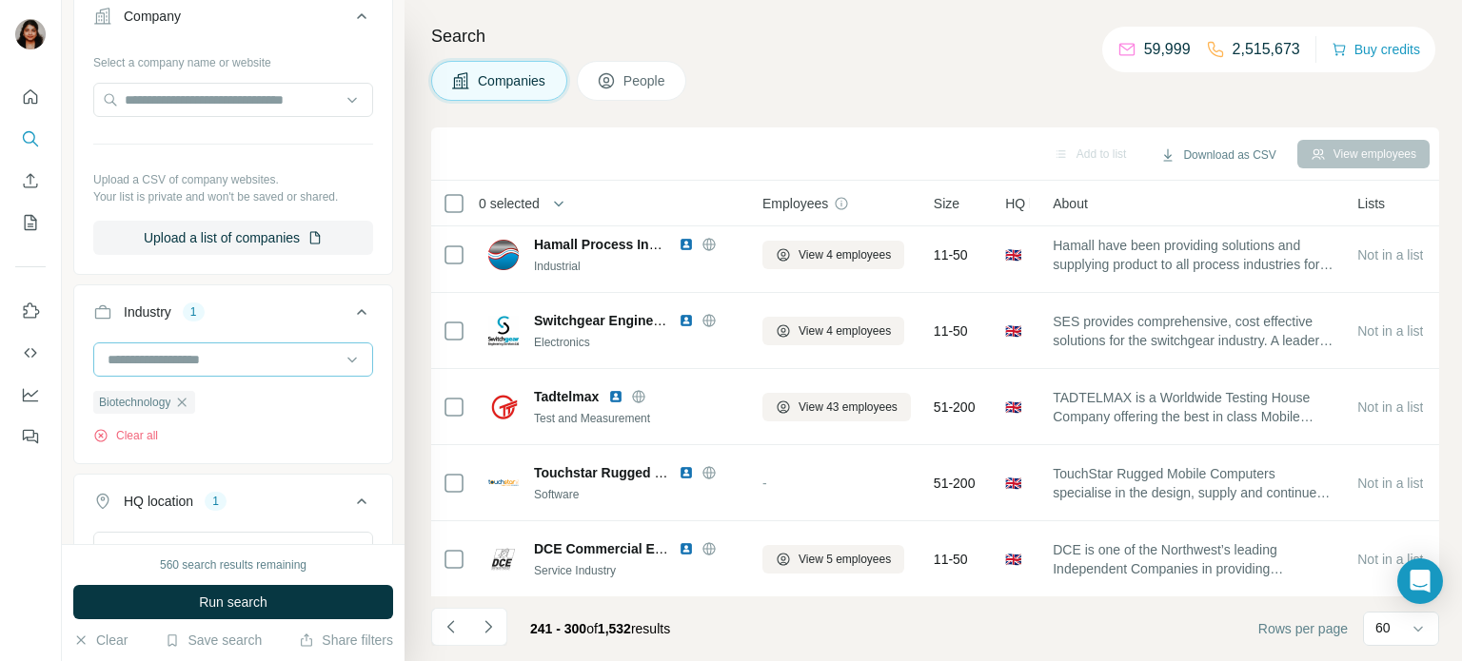
click at [193, 360] on input at bounding box center [223, 359] width 235 height 21
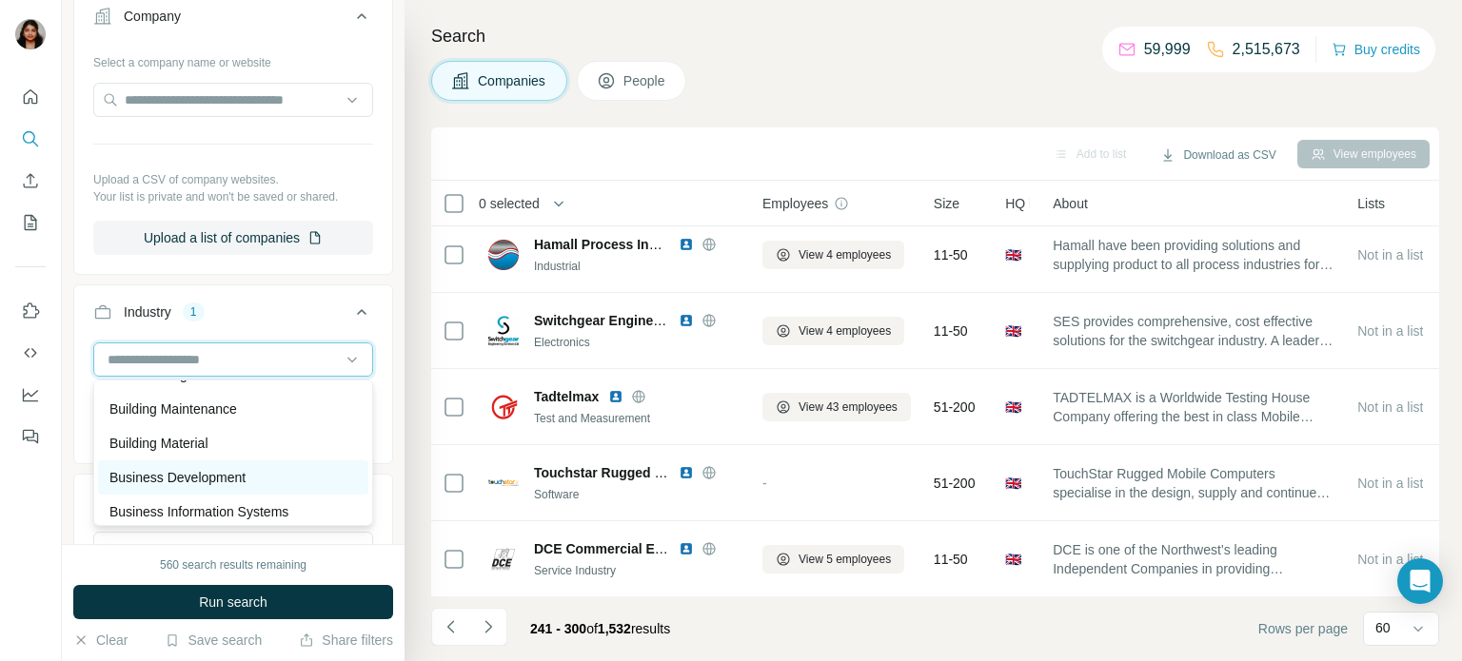
scroll to position [2029, 0]
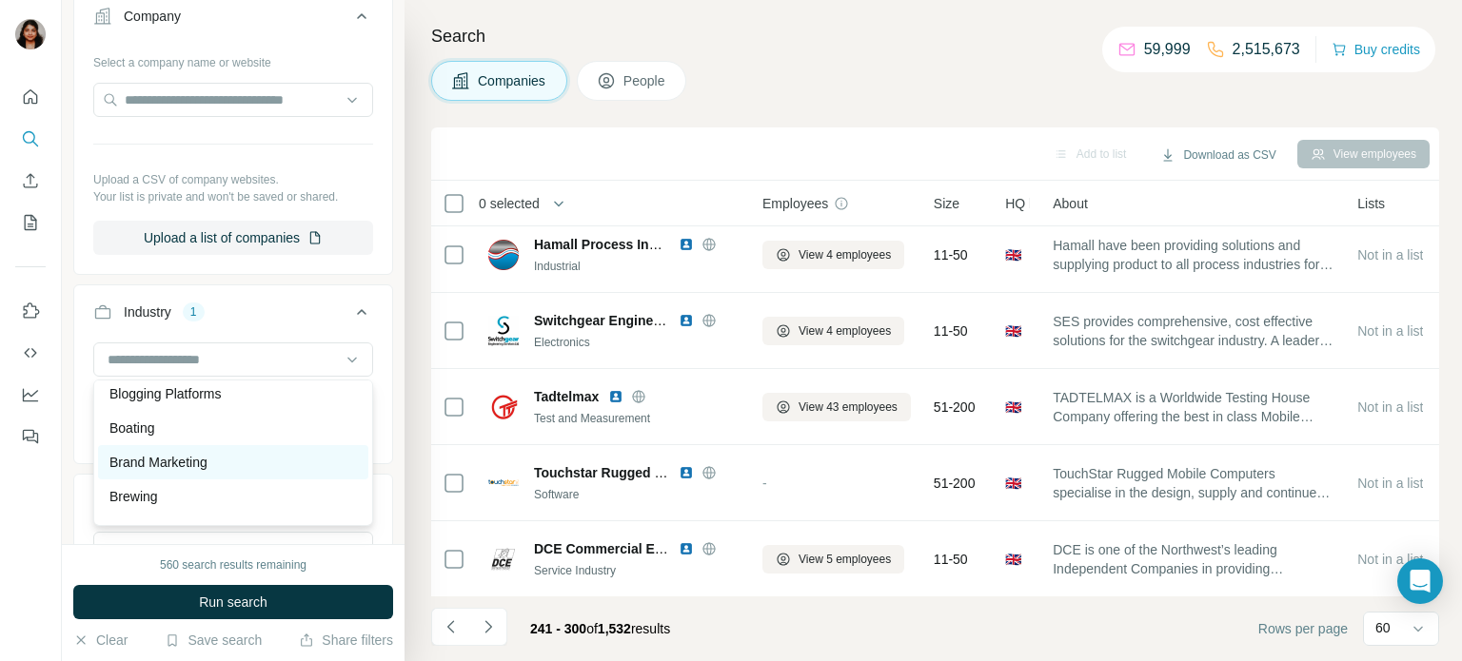
click at [188, 461] on p "Brand Marketing" at bounding box center [158, 462] width 98 height 19
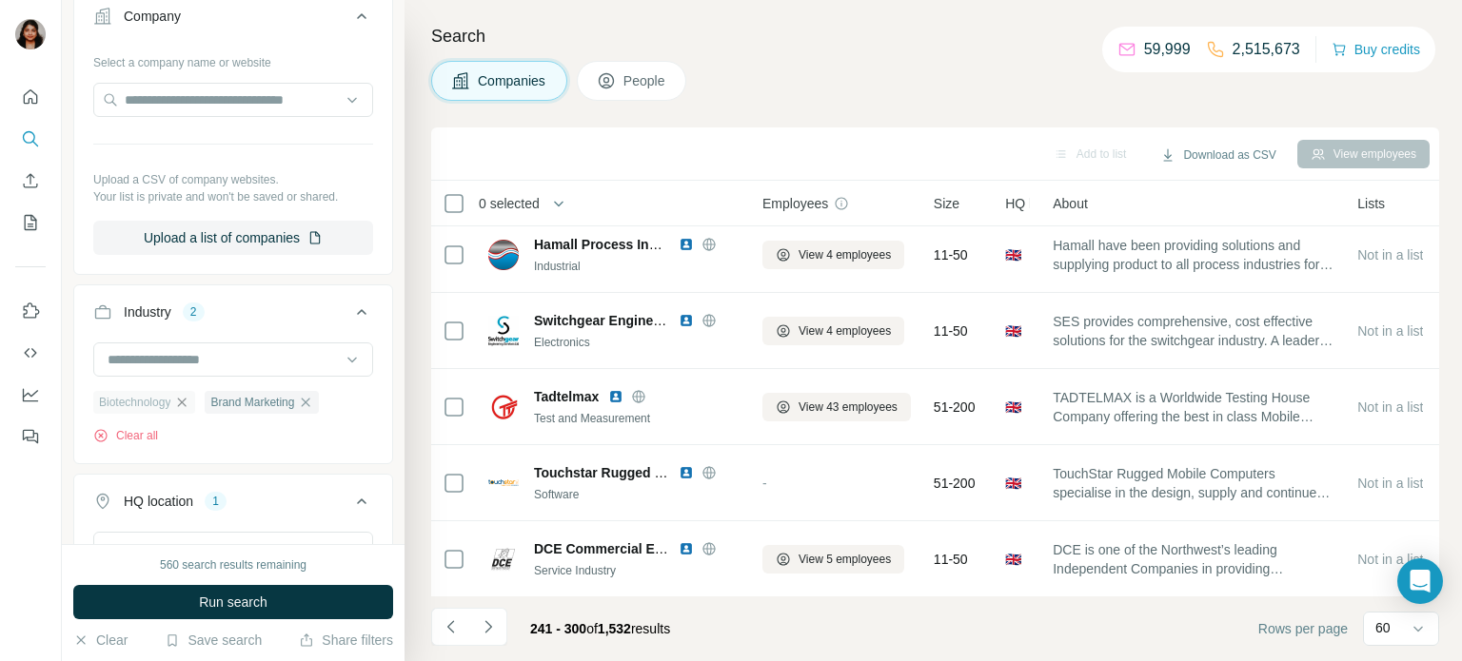
click at [186, 403] on icon "button" at bounding box center [182, 402] width 9 height 9
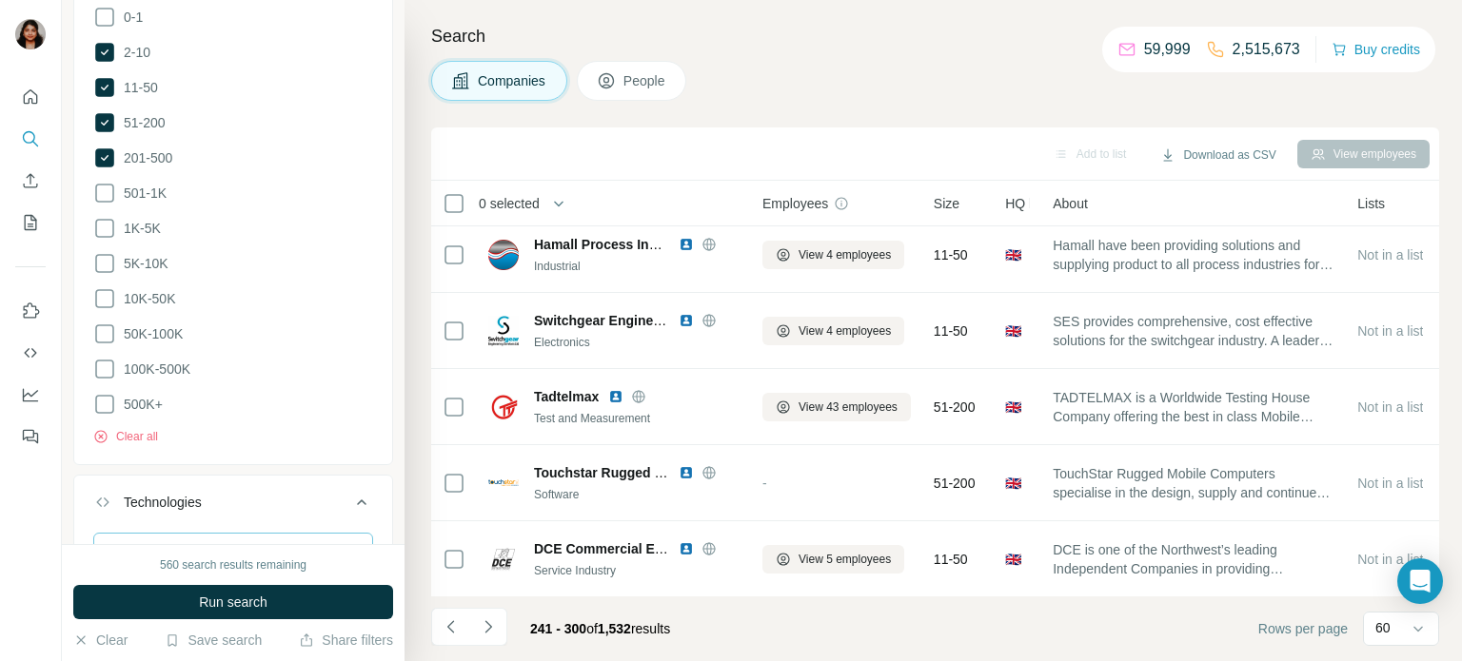
scroll to position [1306, 0]
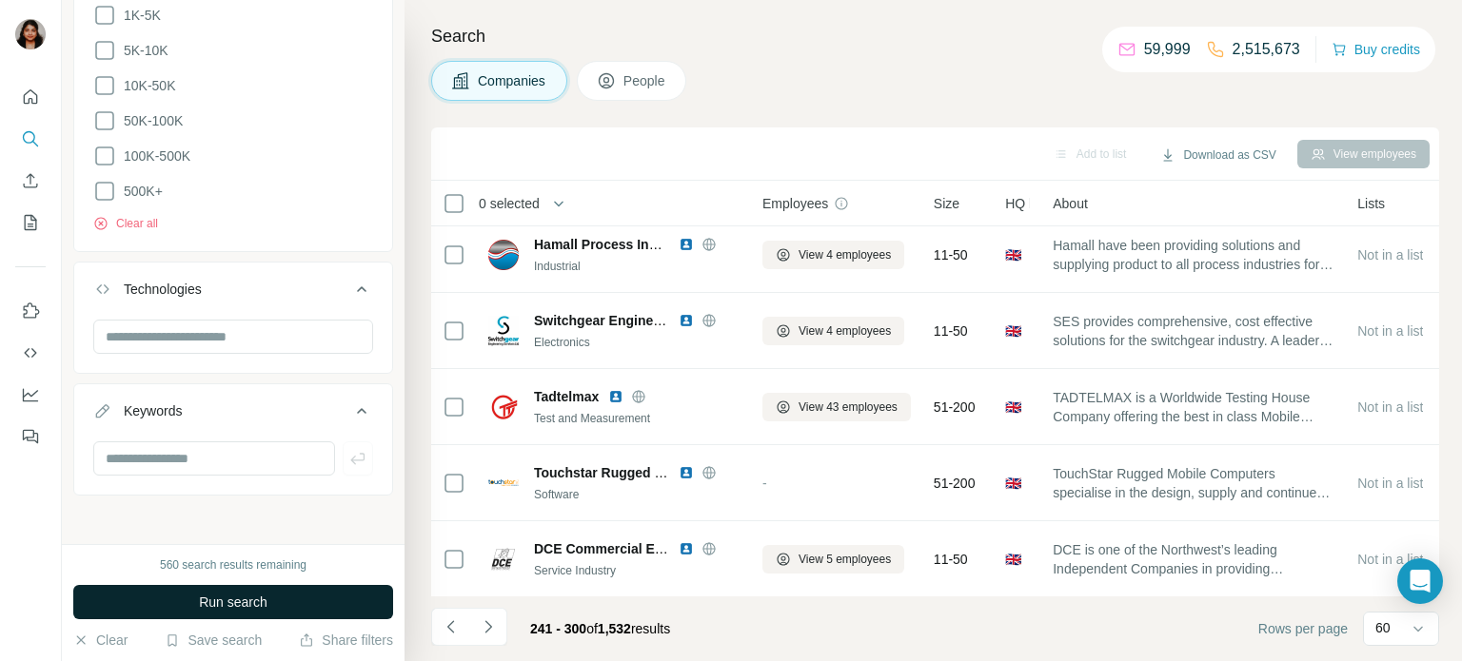
click at [253, 604] on span "Run search" at bounding box center [233, 602] width 69 height 19
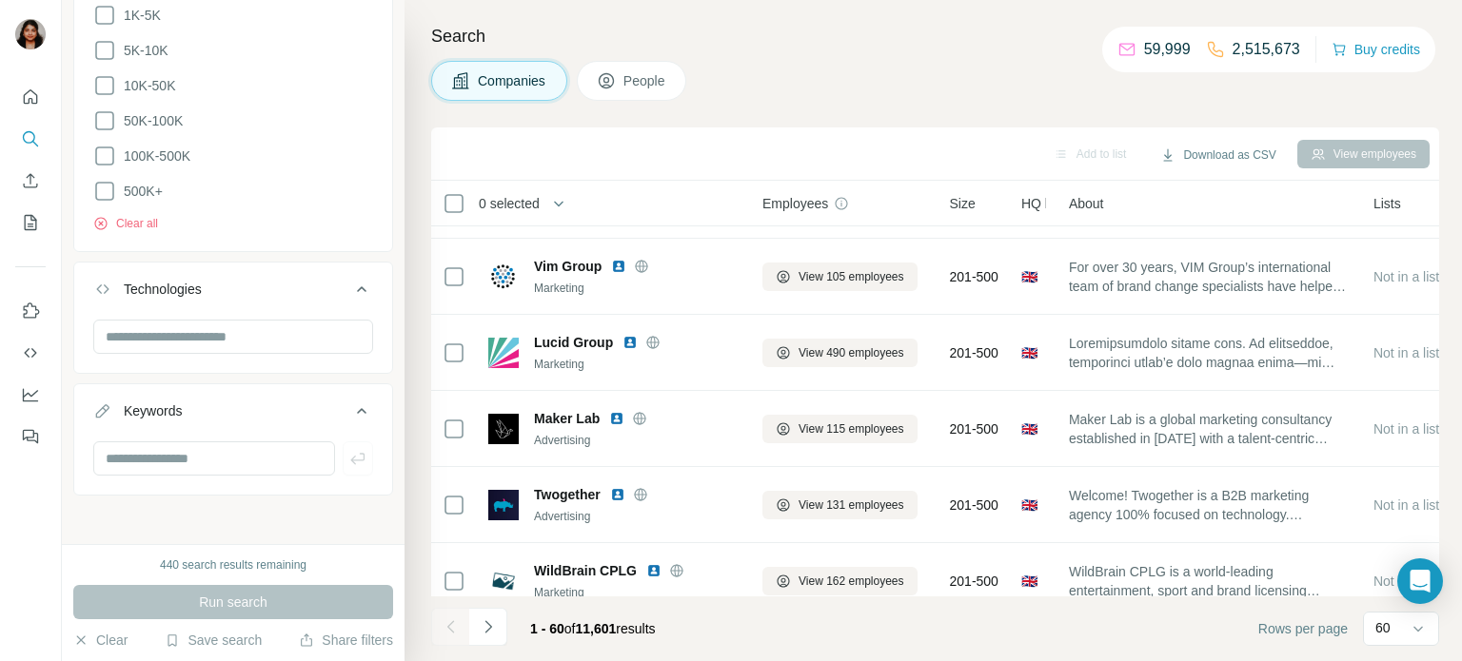
scroll to position [4197, 0]
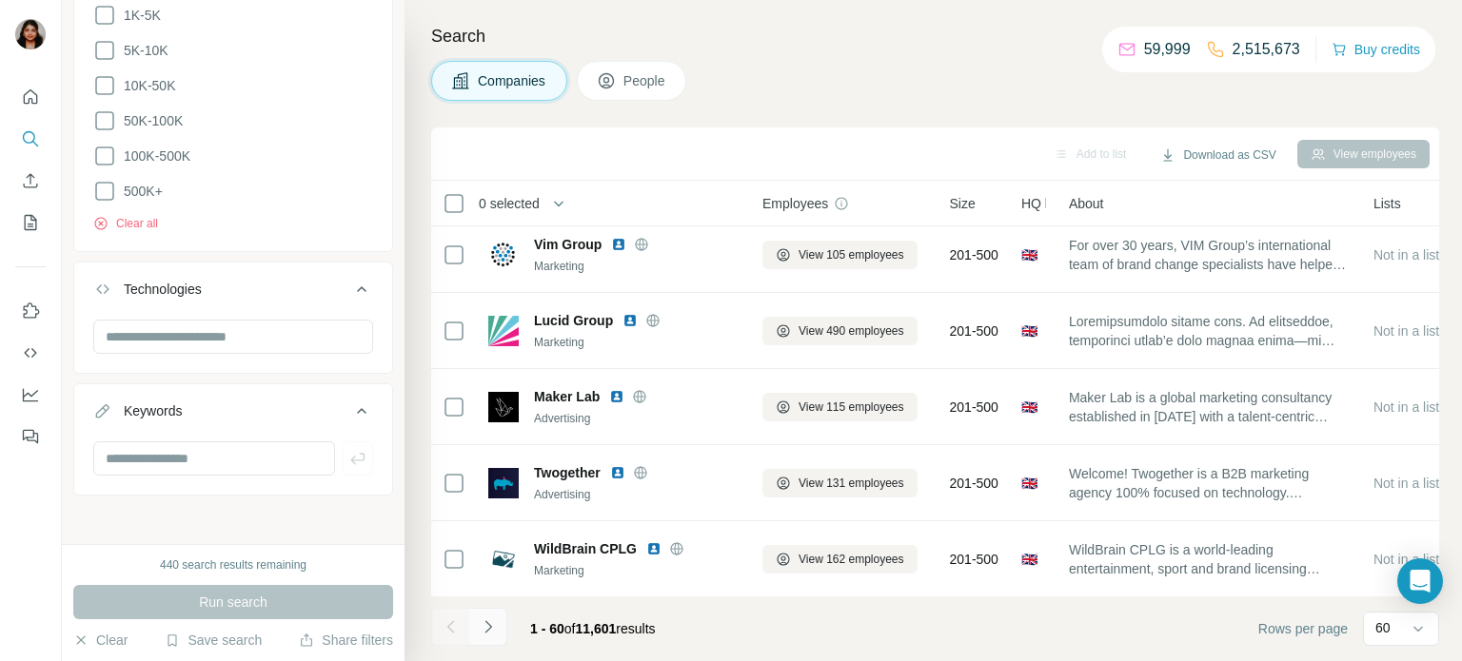
click at [486, 633] on icon "Navigate to next page" at bounding box center [488, 627] width 19 height 19
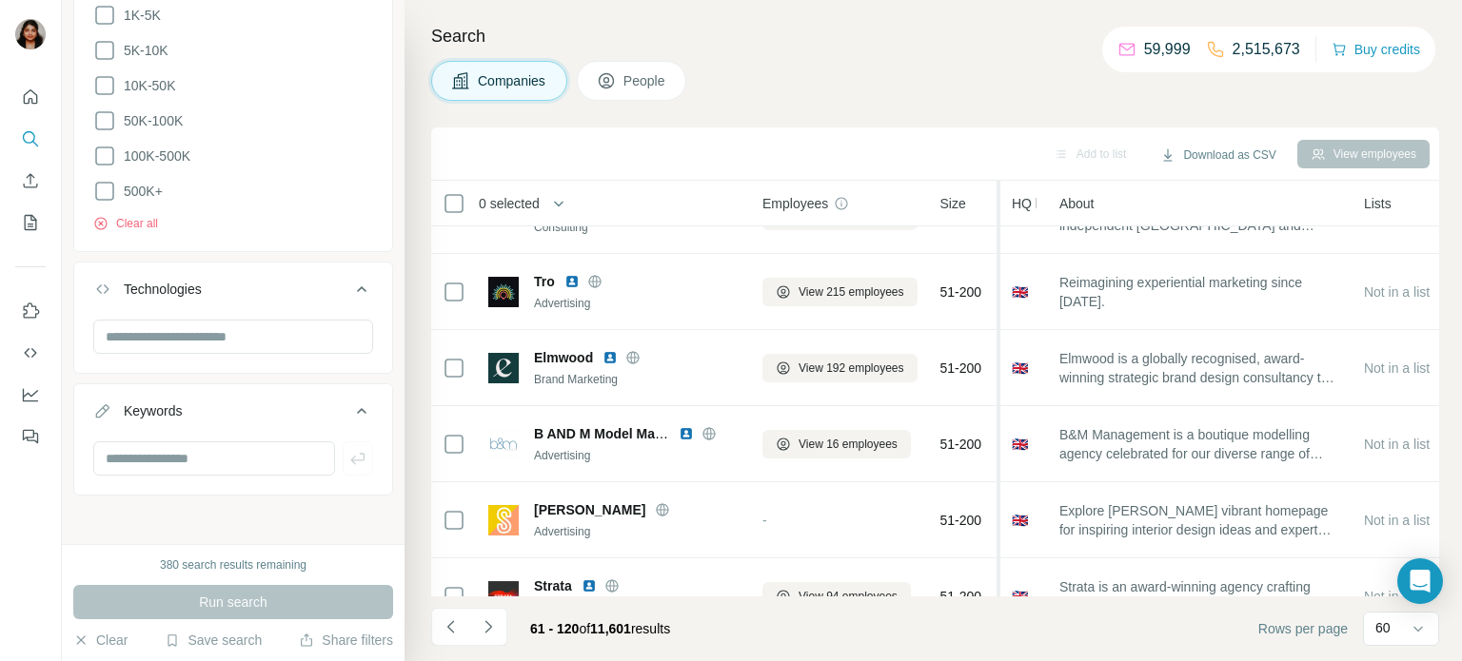
scroll to position [2636, 0]
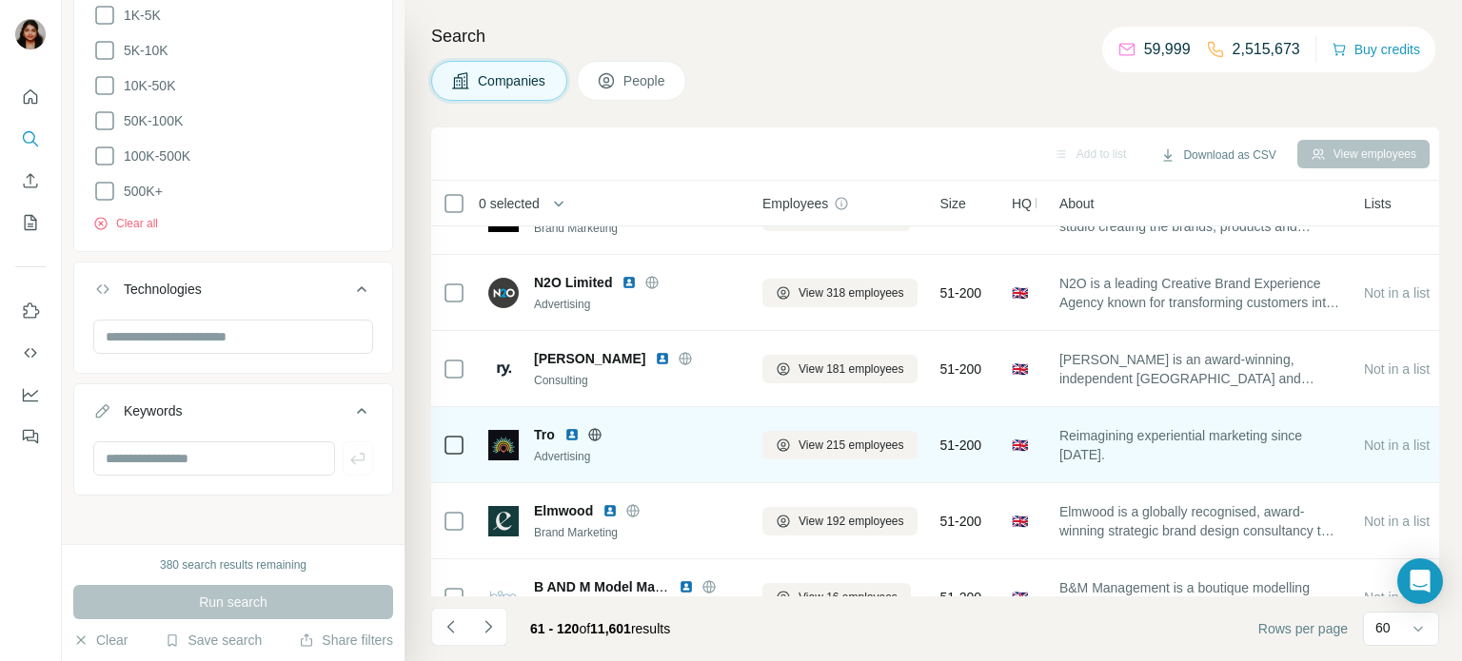
click at [599, 433] on icon at bounding box center [594, 434] width 15 height 15
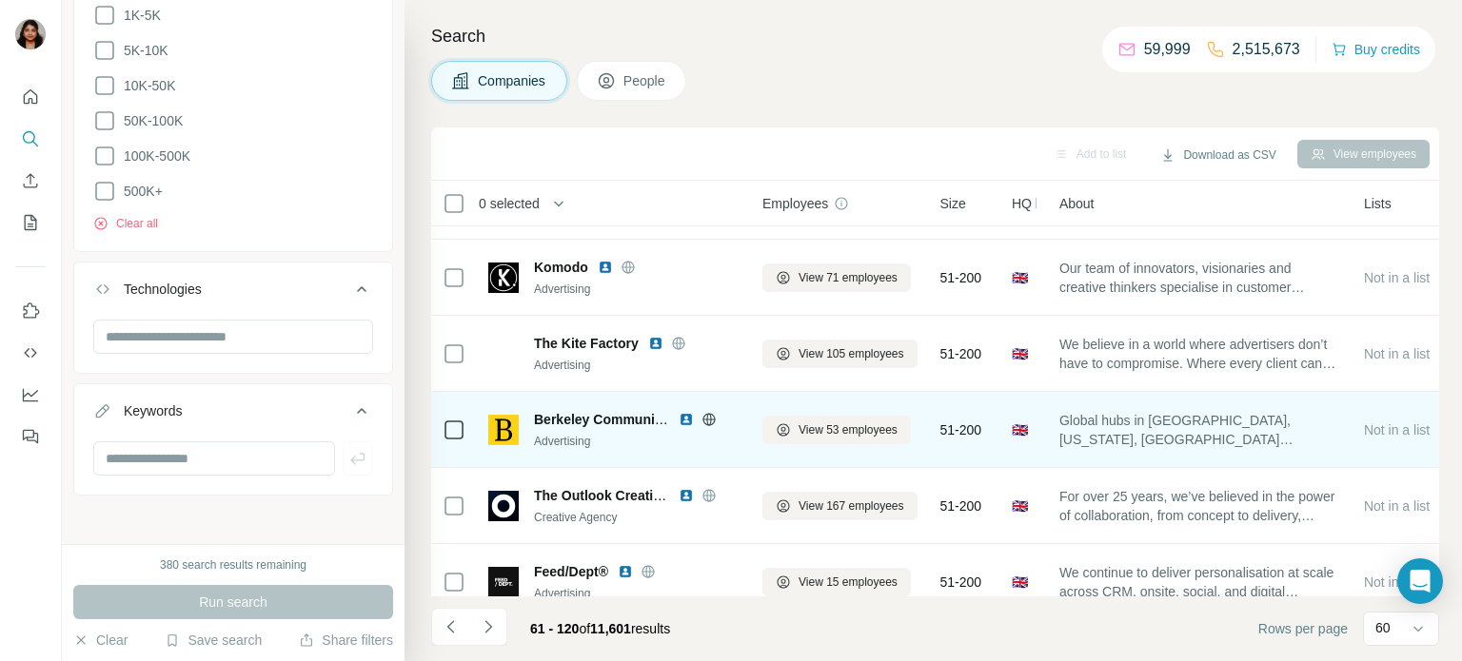
scroll to position [3417, 0]
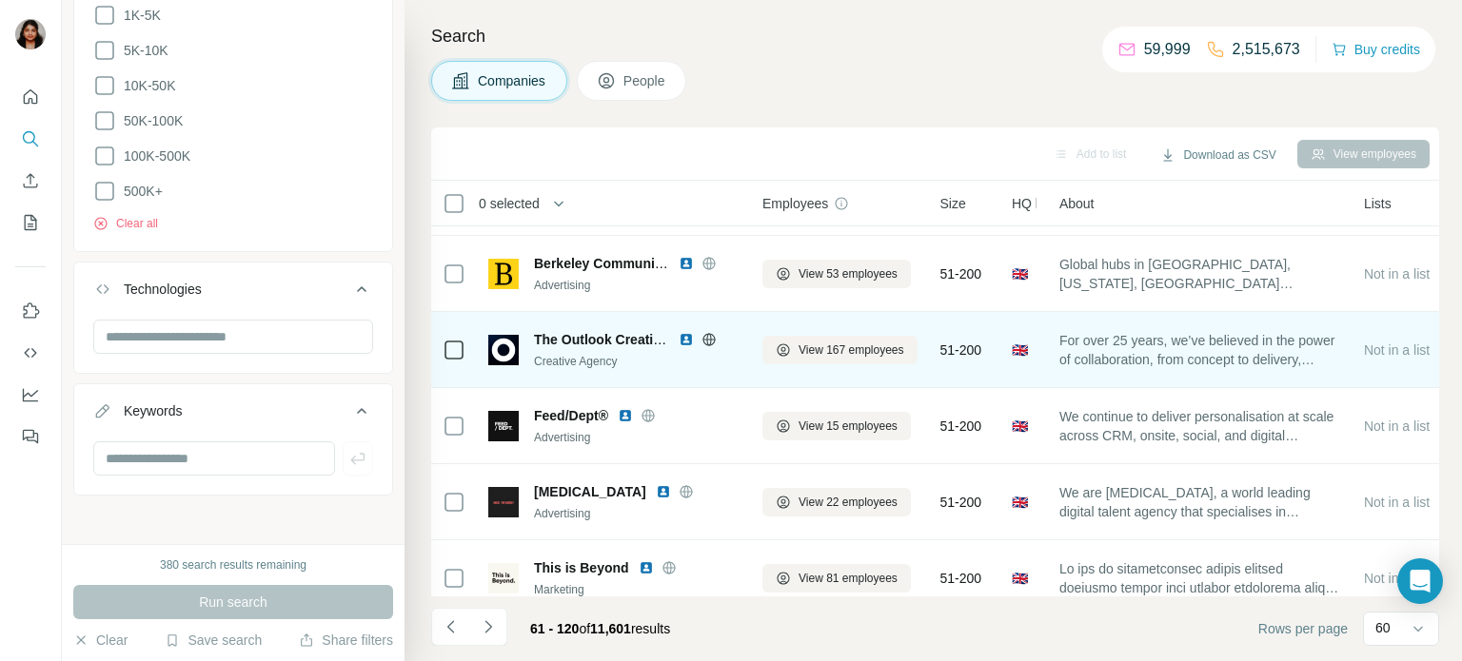
click at [705, 342] on icon at bounding box center [708, 339] width 15 height 15
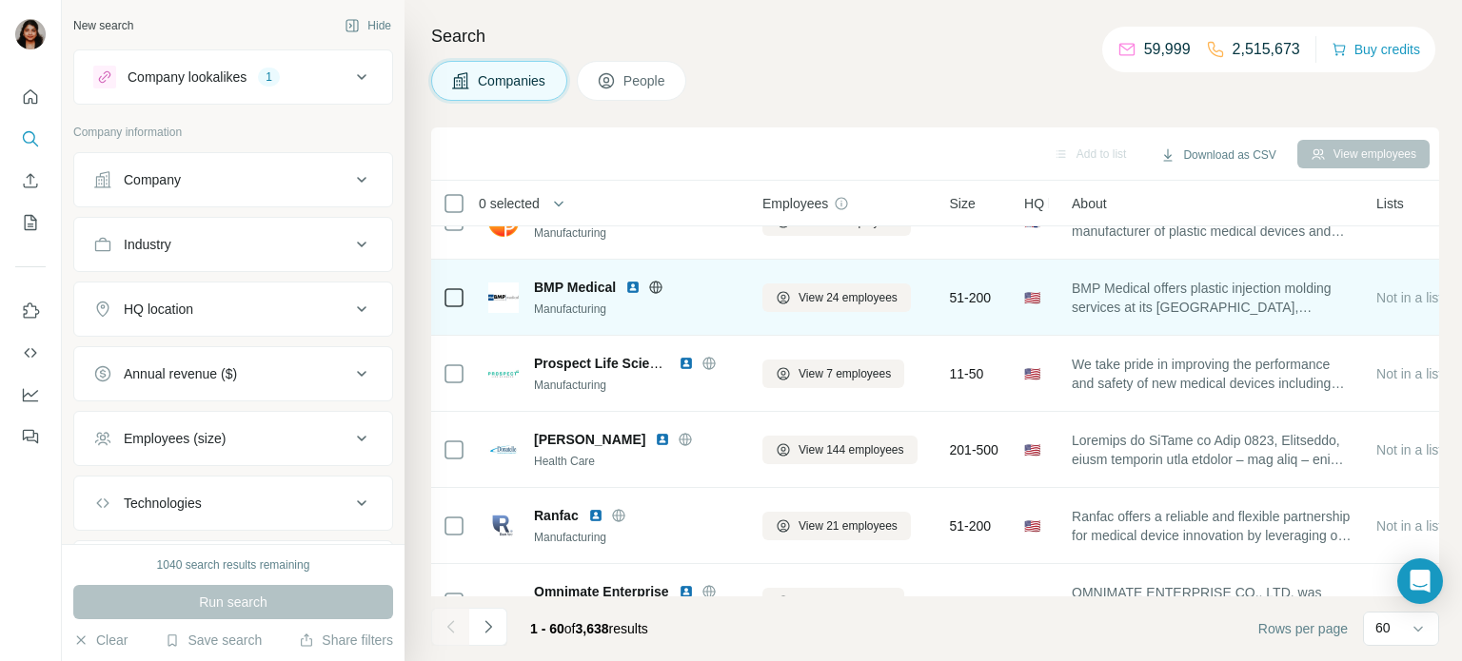
scroll to position [1249, 0]
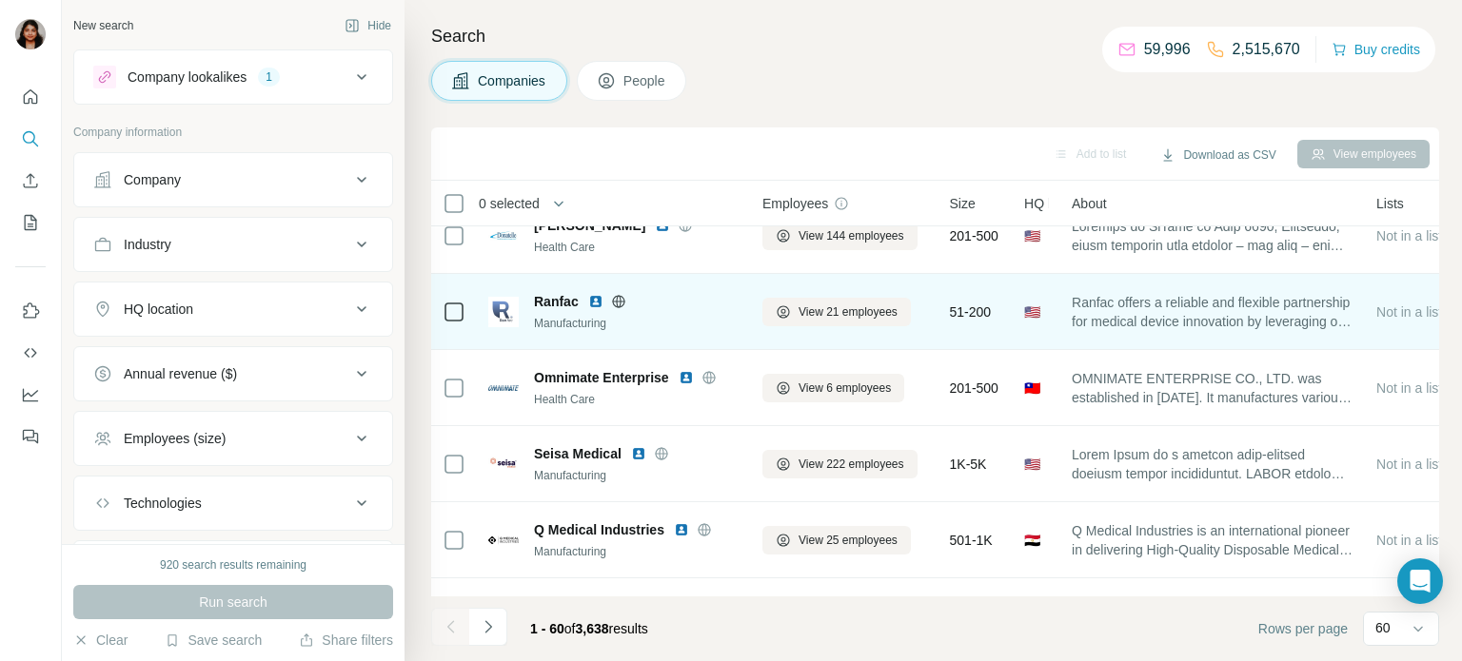
scroll to position [1405, 0]
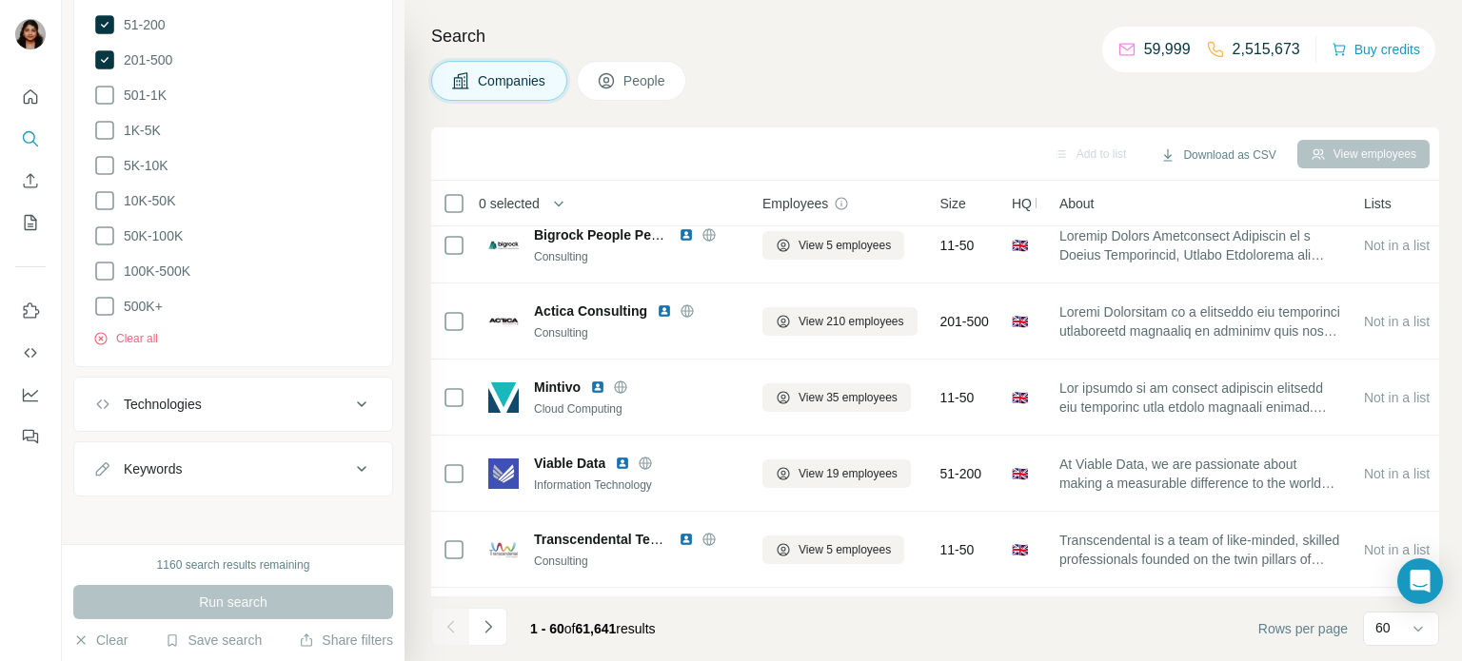
scroll to position [1249, 0]
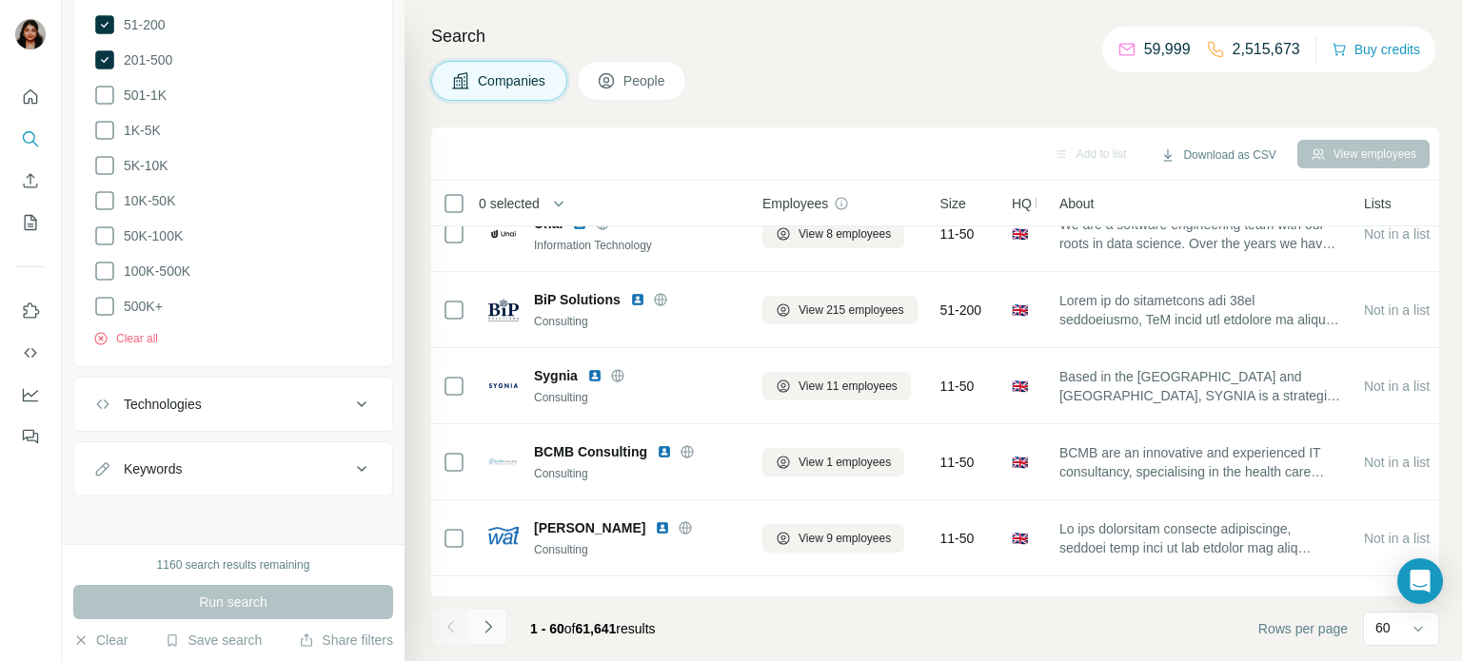
click at [494, 621] on icon "Navigate to next page" at bounding box center [488, 627] width 19 height 19
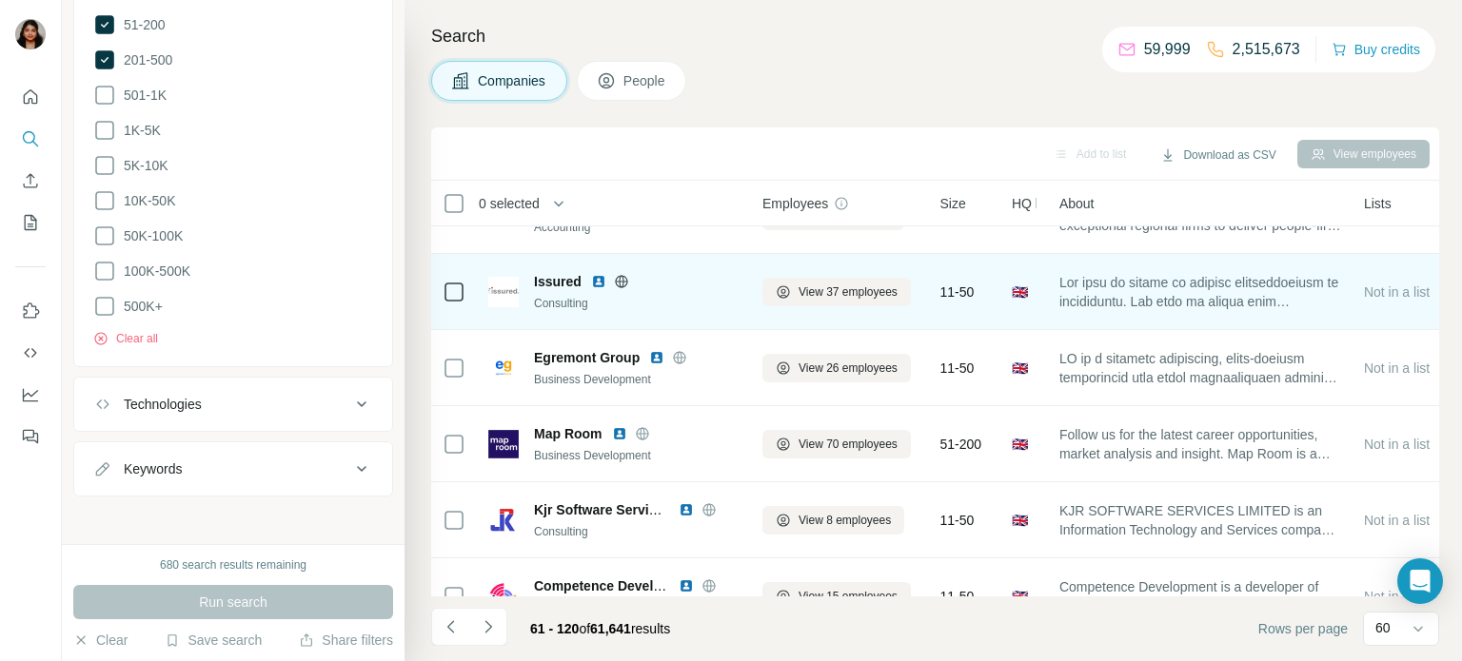
scroll to position [2185, 0]
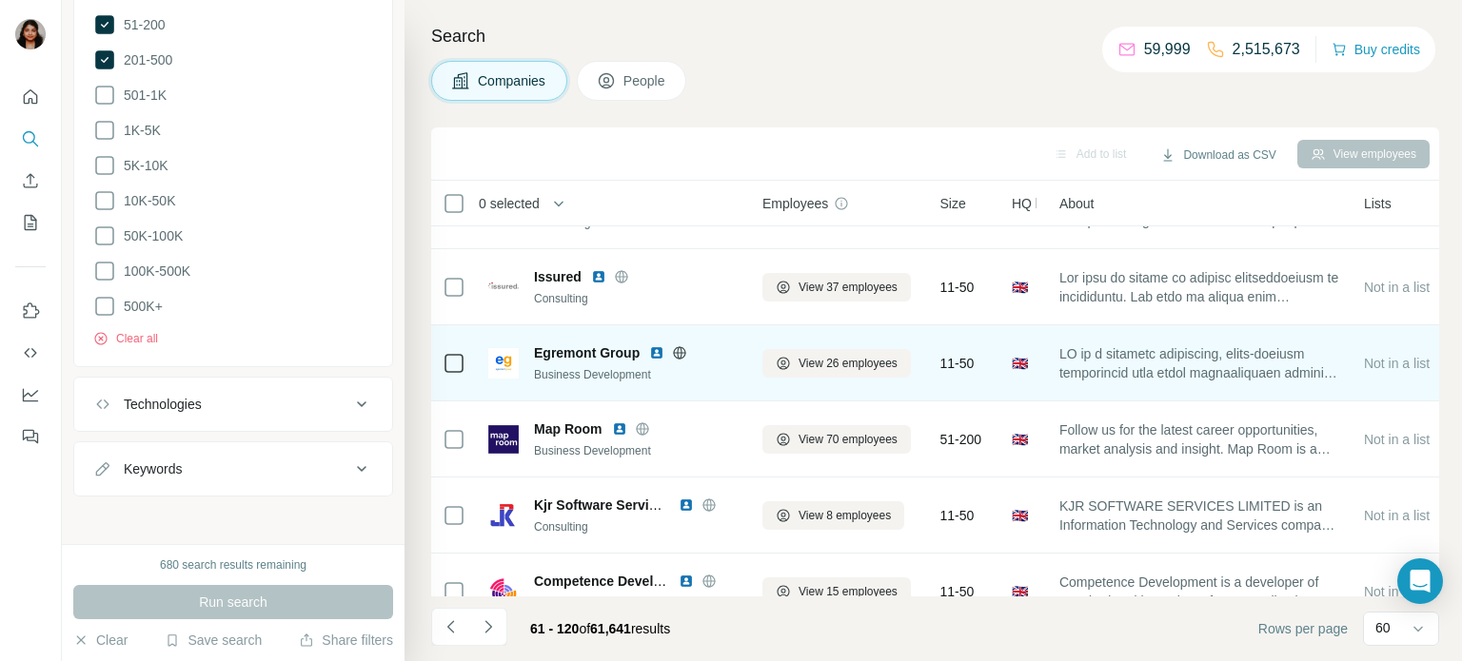
click at [676, 348] on icon at bounding box center [679, 352] width 15 height 15
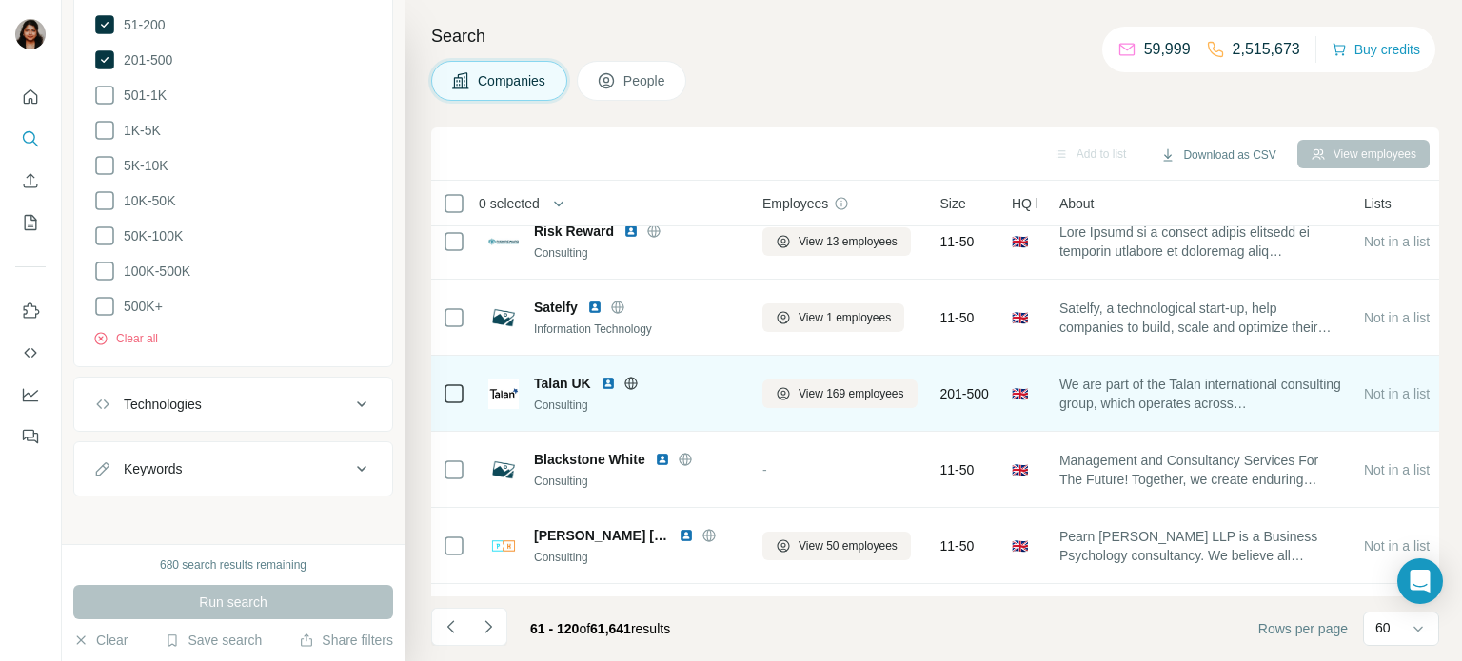
scroll to position [4197, 0]
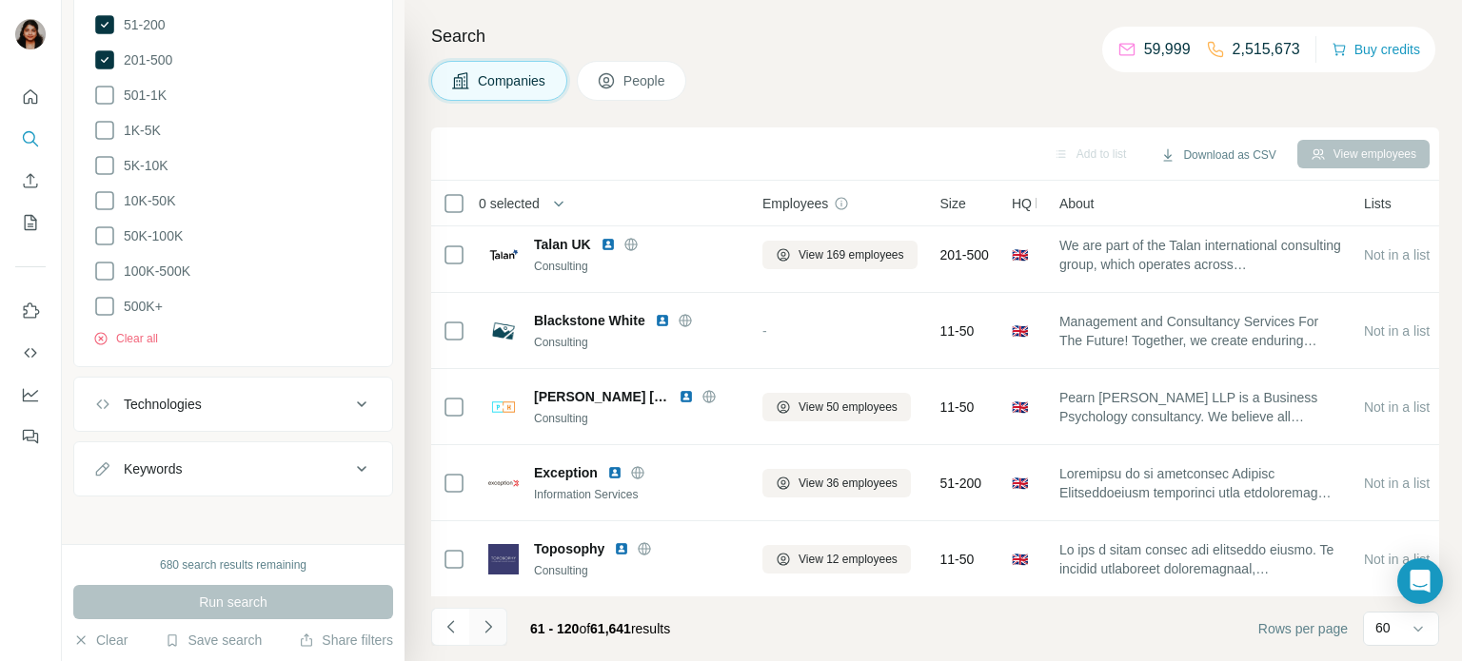
click at [483, 632] on icon "Navigate to next page" at bounding box center [488, 627] width 19 height 19
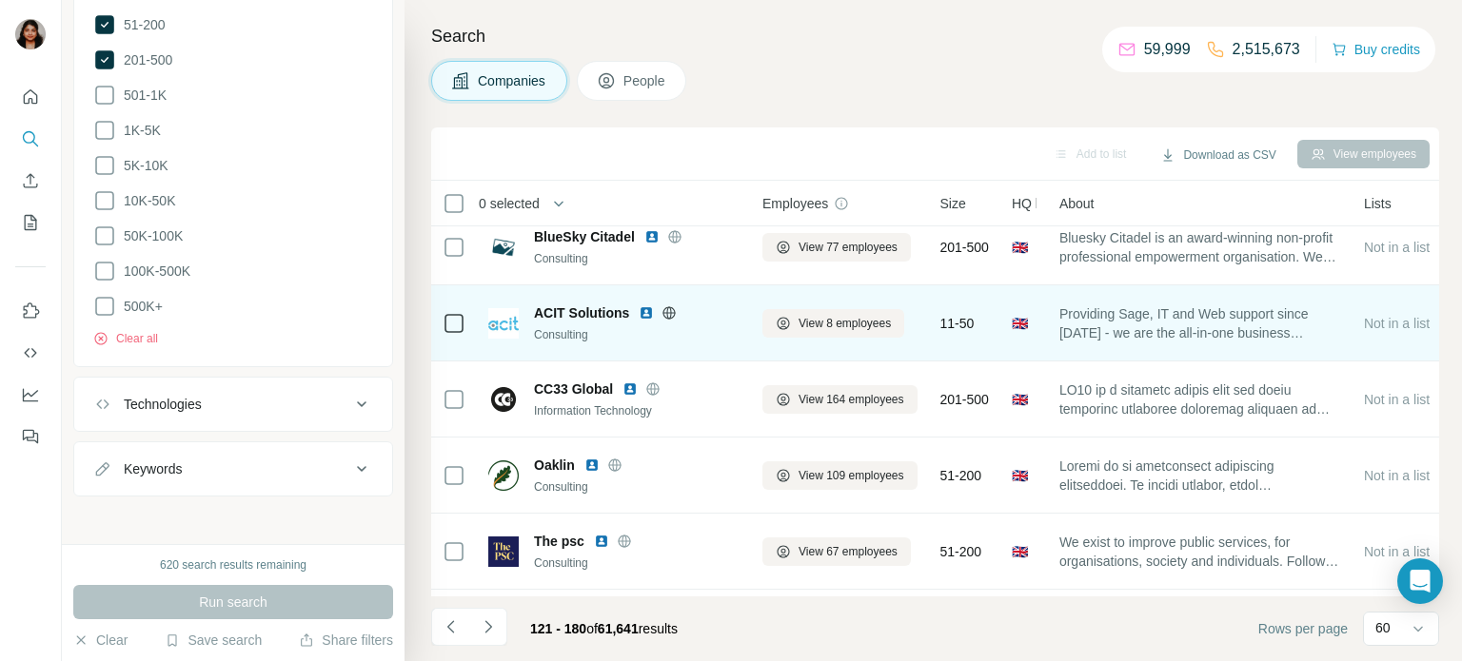
scroll to position [3417, 0]
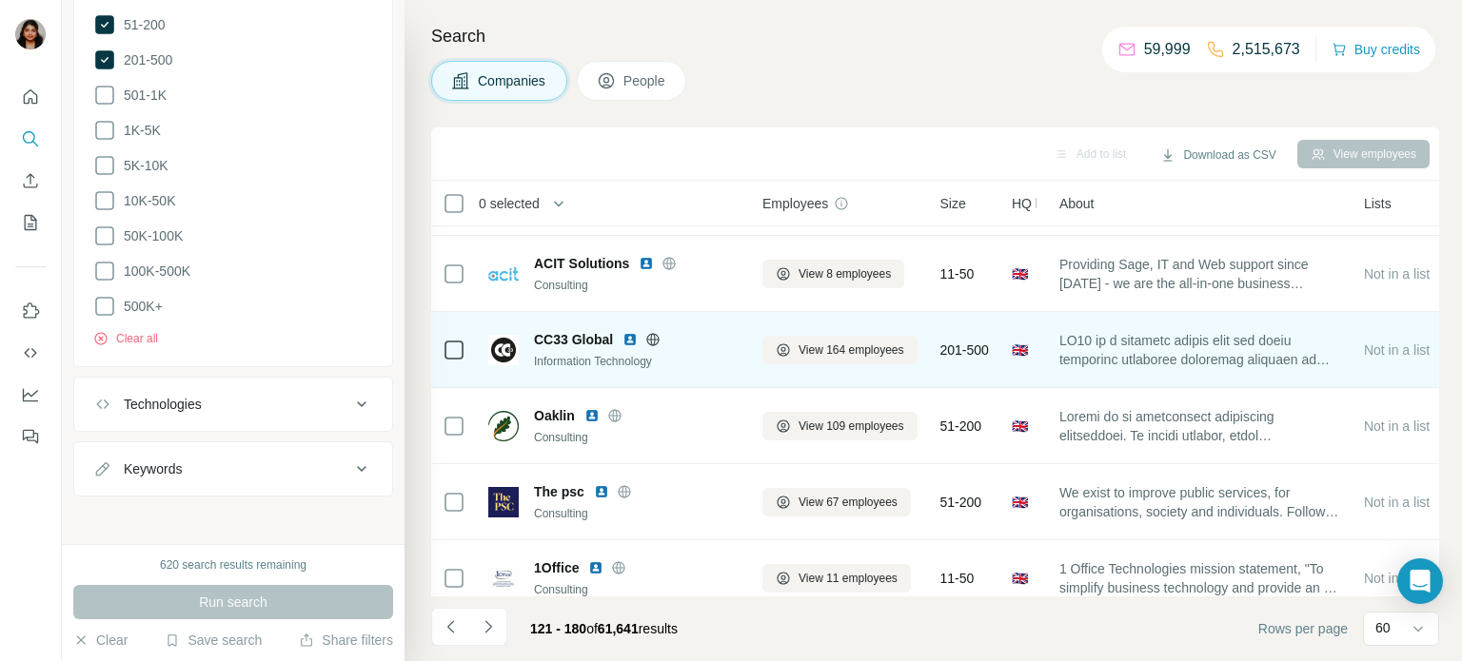
click at [656, 342] on icon at bounding box center [653, 339] width 5 height 12
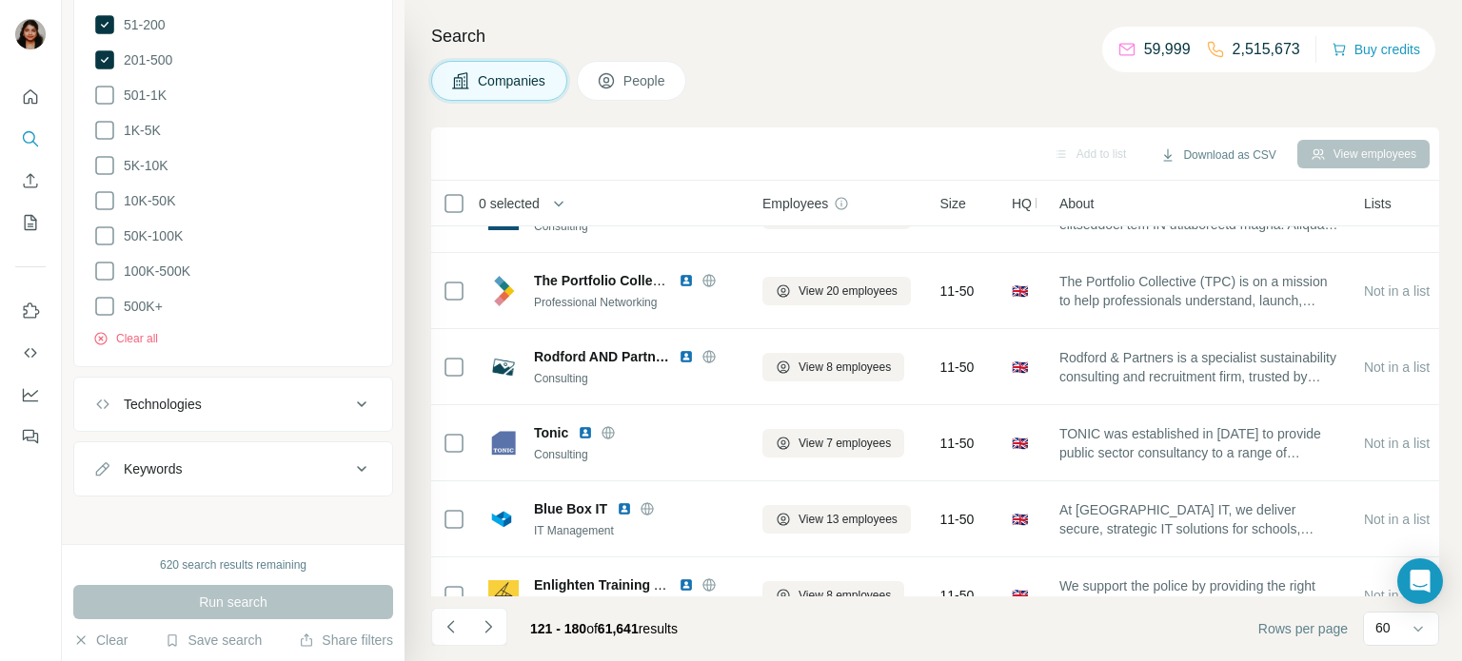
scroll to position [2497, 0]
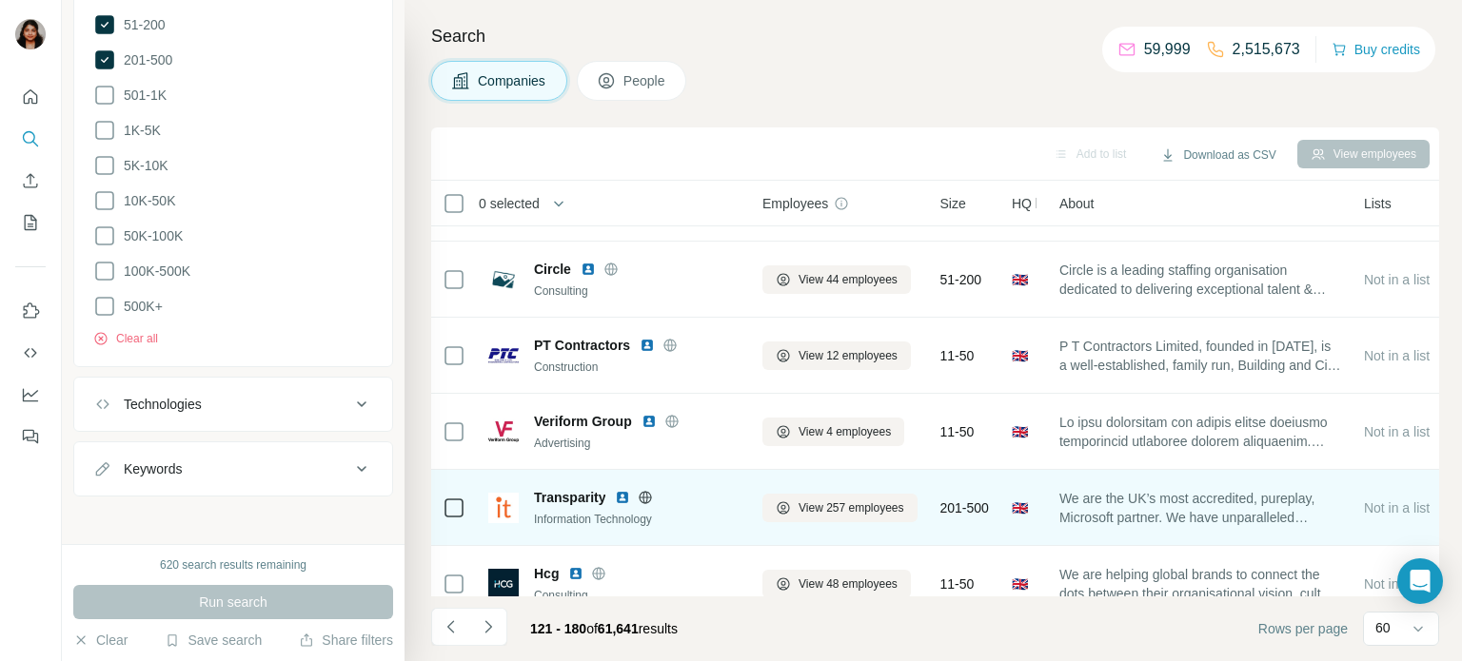
scroll to position [2654, 0]
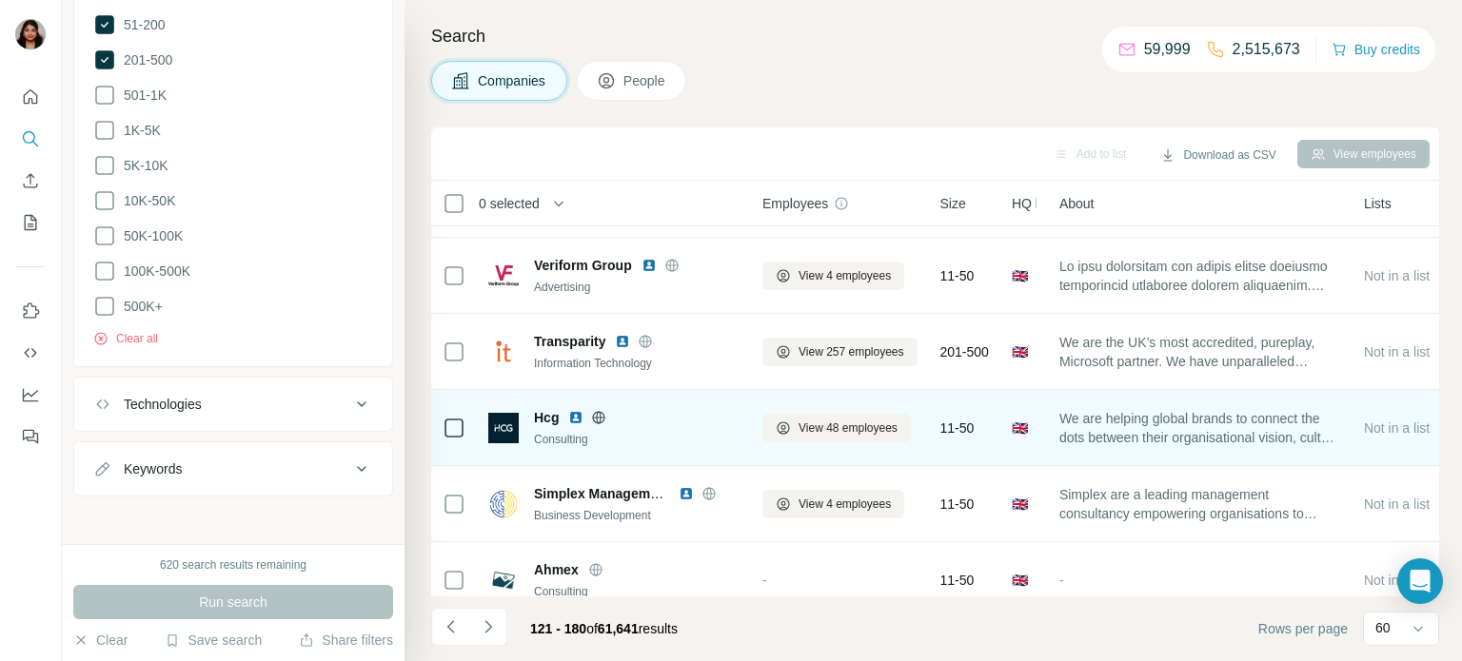
click at [601, 418] on icon at bounding box center [598, 417] width 15 height 15
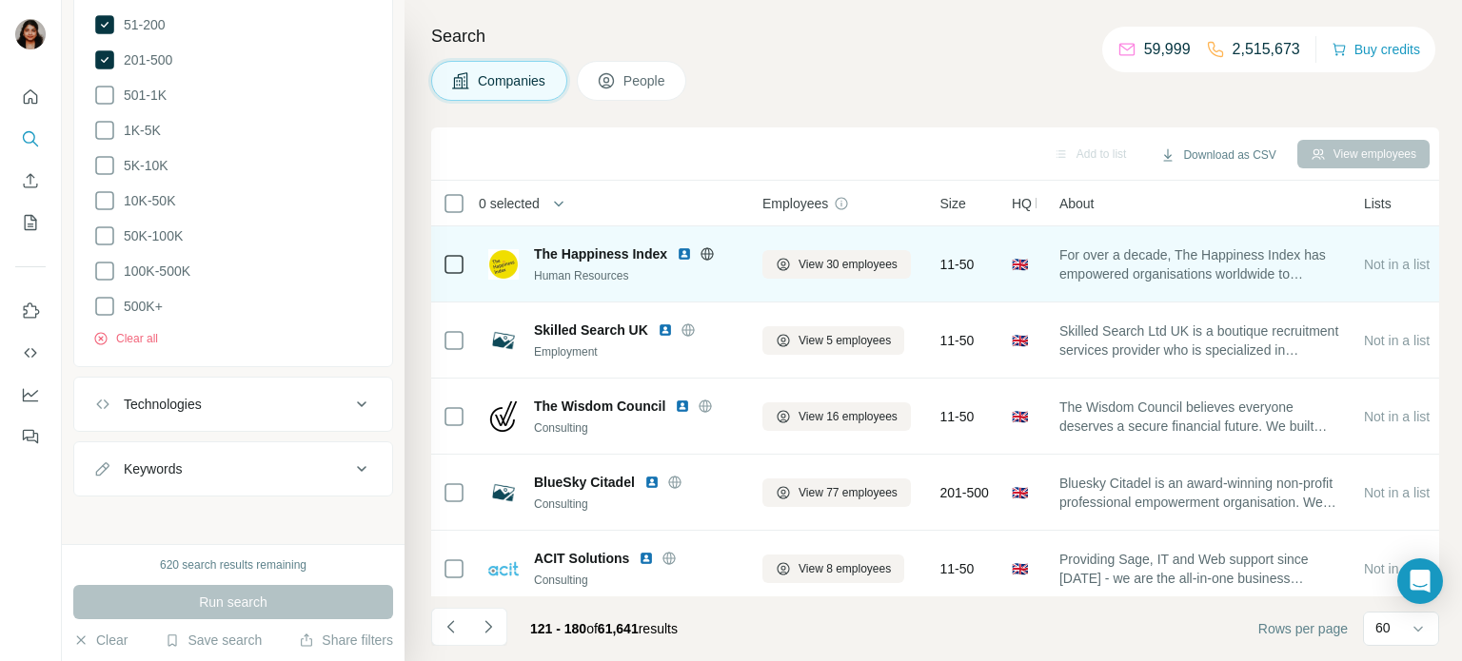
scroll to position [3278, 0]
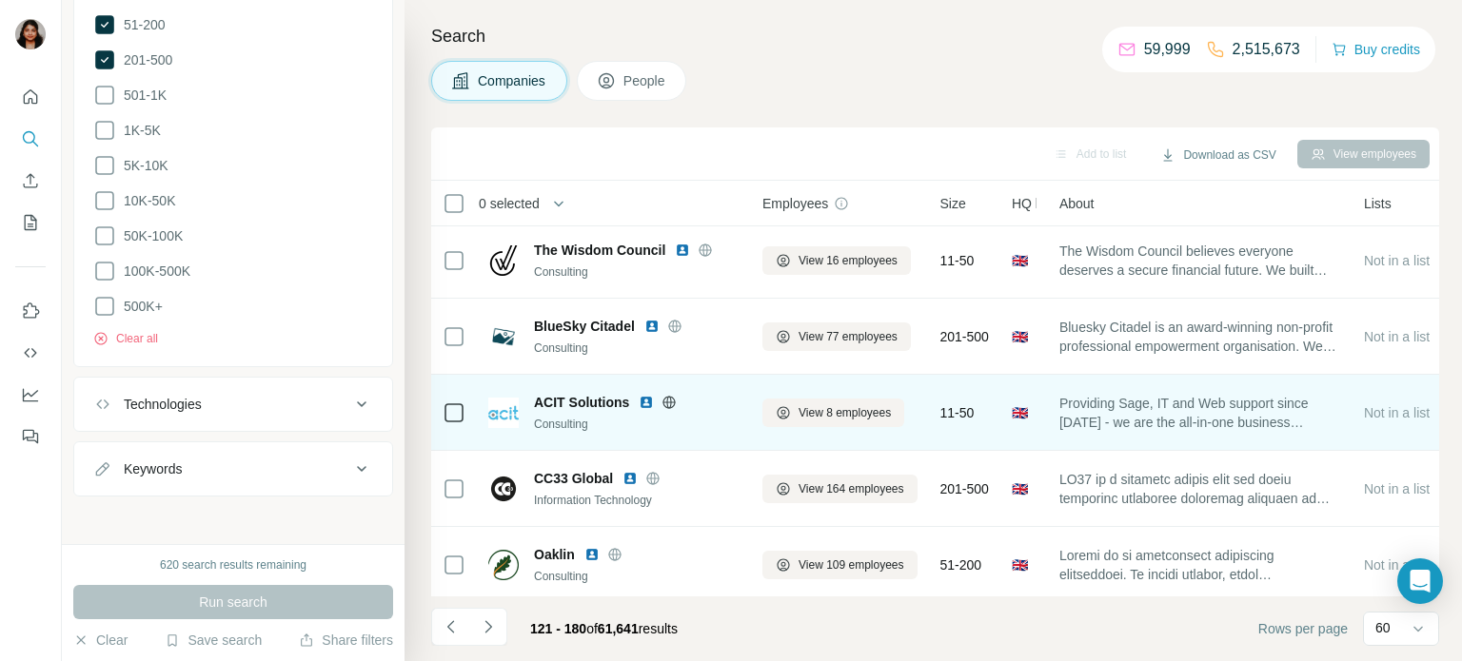
click at [667, 397] on icon at bounding box center [669, 402] width 5 height 12
click at [665, 402] on icon at bounding box center [669, 402] width 12 height 1
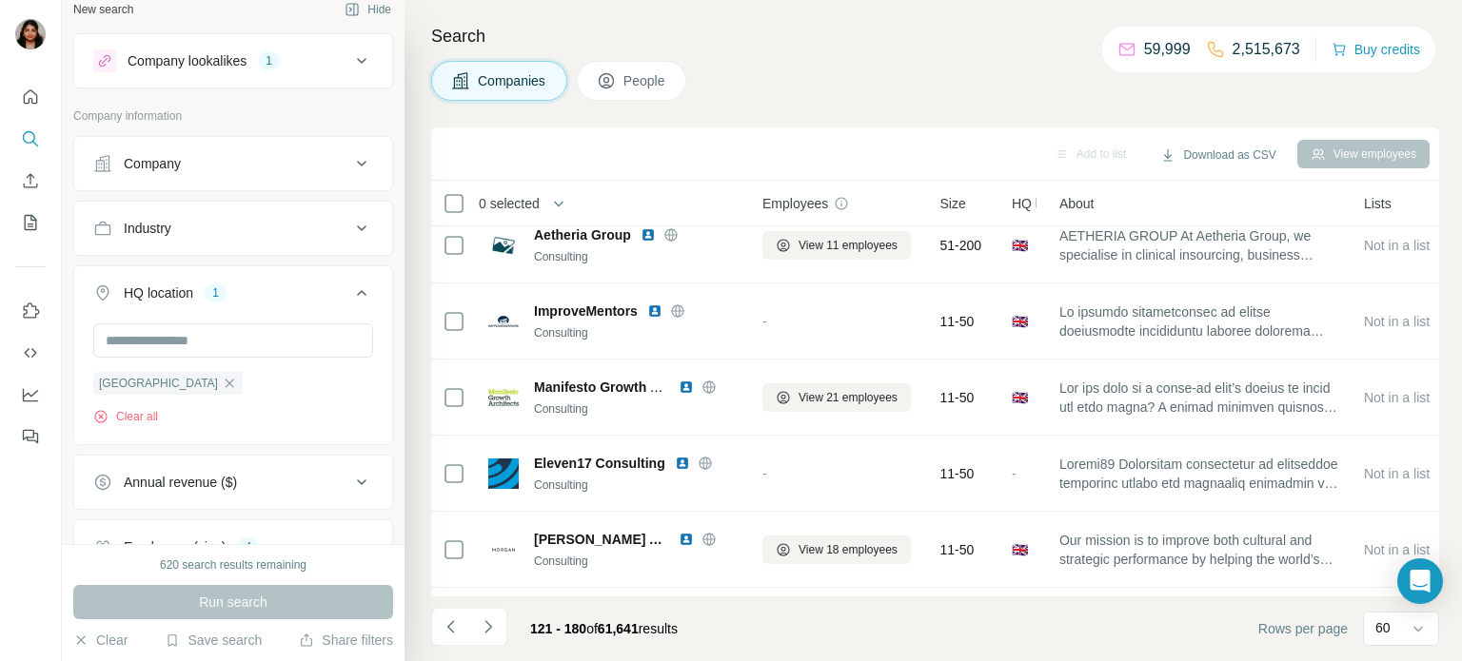
scroll to position [0, 0]
